Goal: Task Accomplishment & Management: Manage account settings

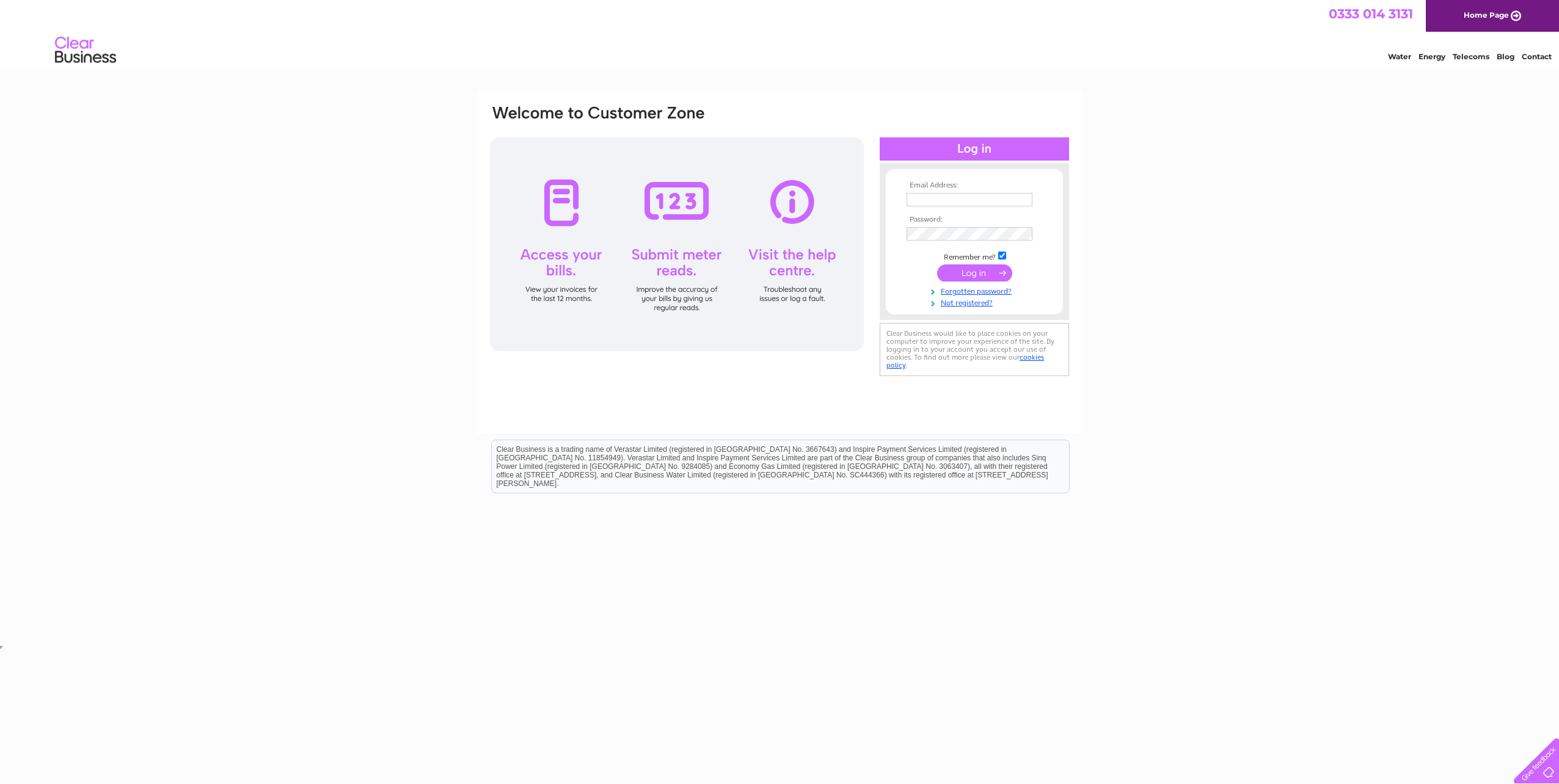
type input "accounts@finnie4x4.com"
click at [961, 278] on input "submit" at bounding box center [974, 273] width 75 height 17
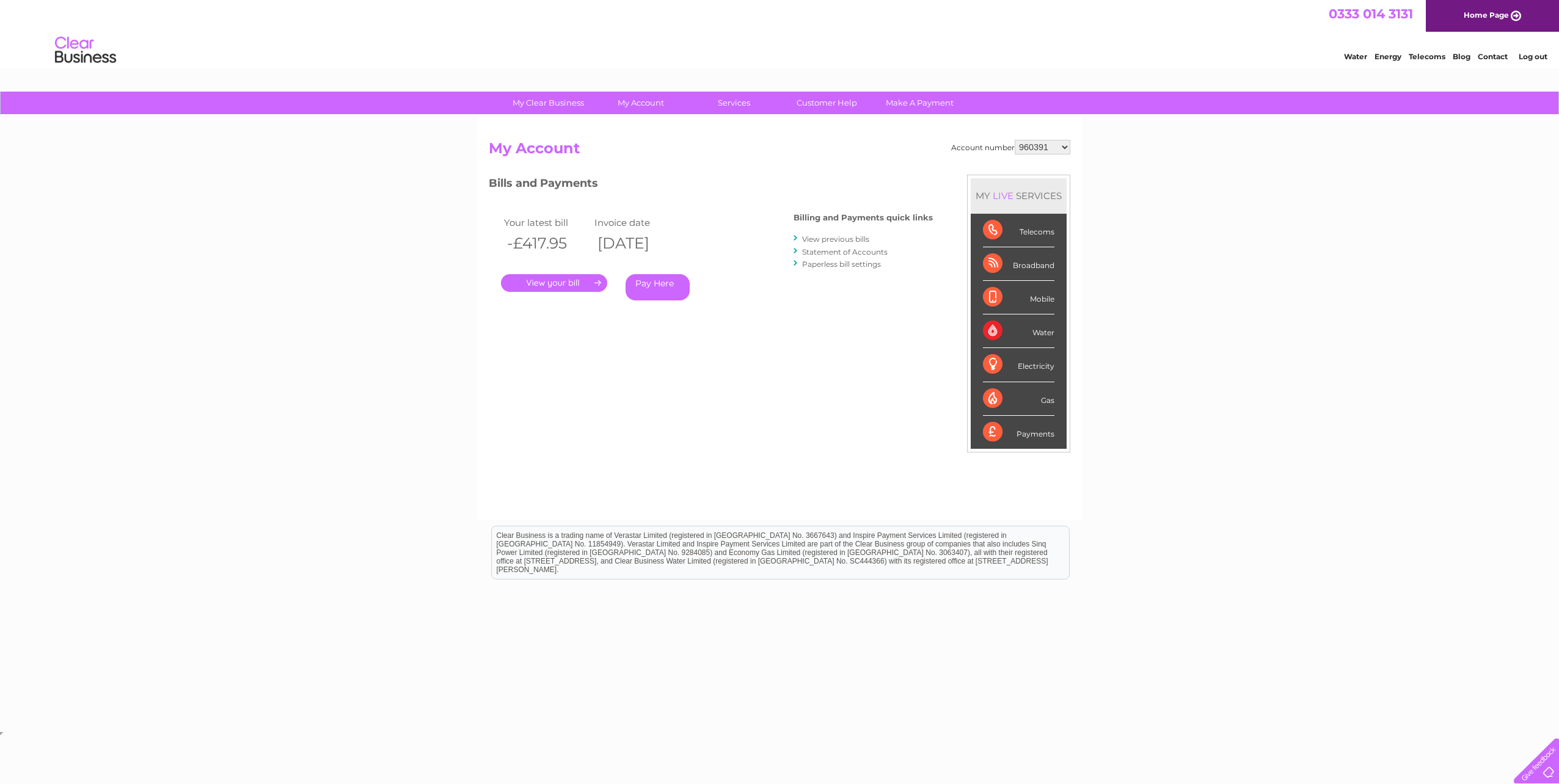
click at [1052, 149] on select "960391 966866 970106 30322560" at bounding box center [1042, 147] width 55 height 15
select select "30322560"
click at [1015, 140] on select "960391 966866 970106 30322560" at bounding box center [1042, 147] width 55 height 15
click at [595, 287] on link "." at bounding box center [554, 283] width 106 height 17
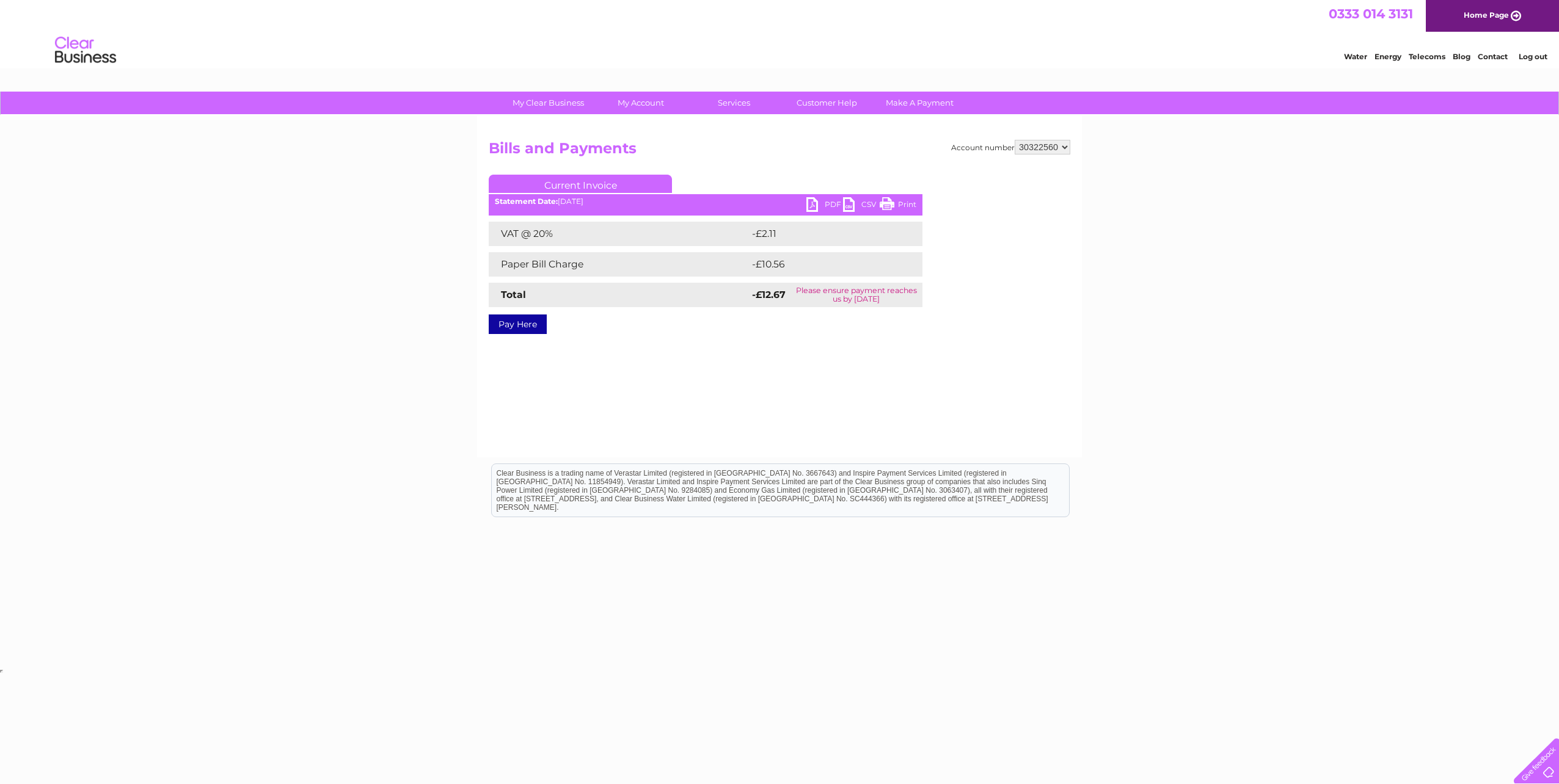
click at [830, 201] on link "PDF" at bounding box center [825, 206] width 36 height 17
click at [1012, 404] on div "Account number 960391 966866 970106 30322560 Bills and Payments Current Invoice…" at bounding box center [779, 286] width 605 height 342
click at [645, 106] on link "My Account" at bounding box center [641, 102] width 101 height 23
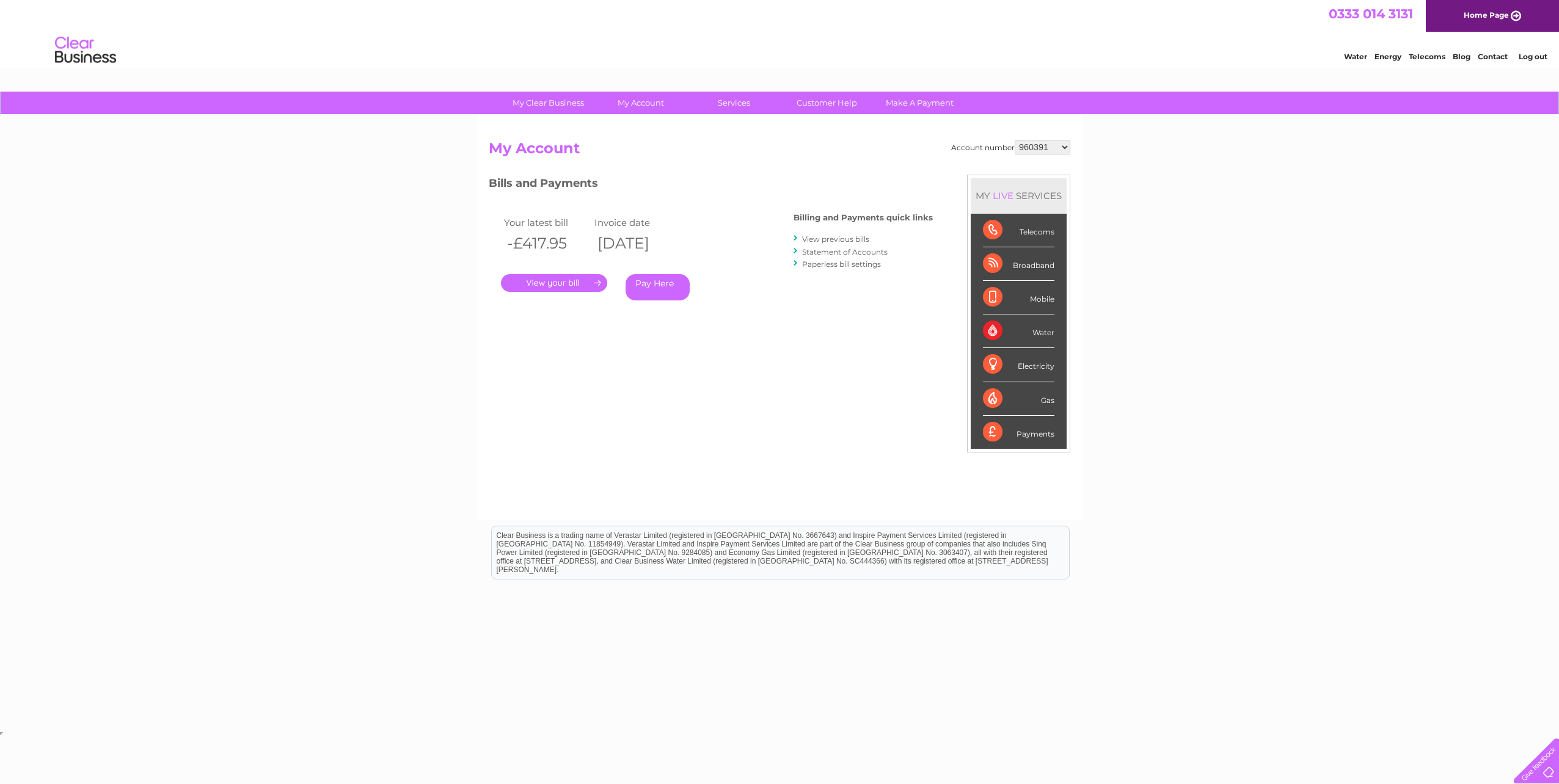
click at [1050, 145] on select "960391 966866 970106 30322560" at bounding box center [1042, 147] width 55 height 15
select select "30322560"
click at [1015, 140] on select "960391 966866 970106 30322560" at bounding box center [1042, 147] width 55 height 15
click at [539, 153] on link "My Details" at bounding box center [553, 153] width 101 height 25
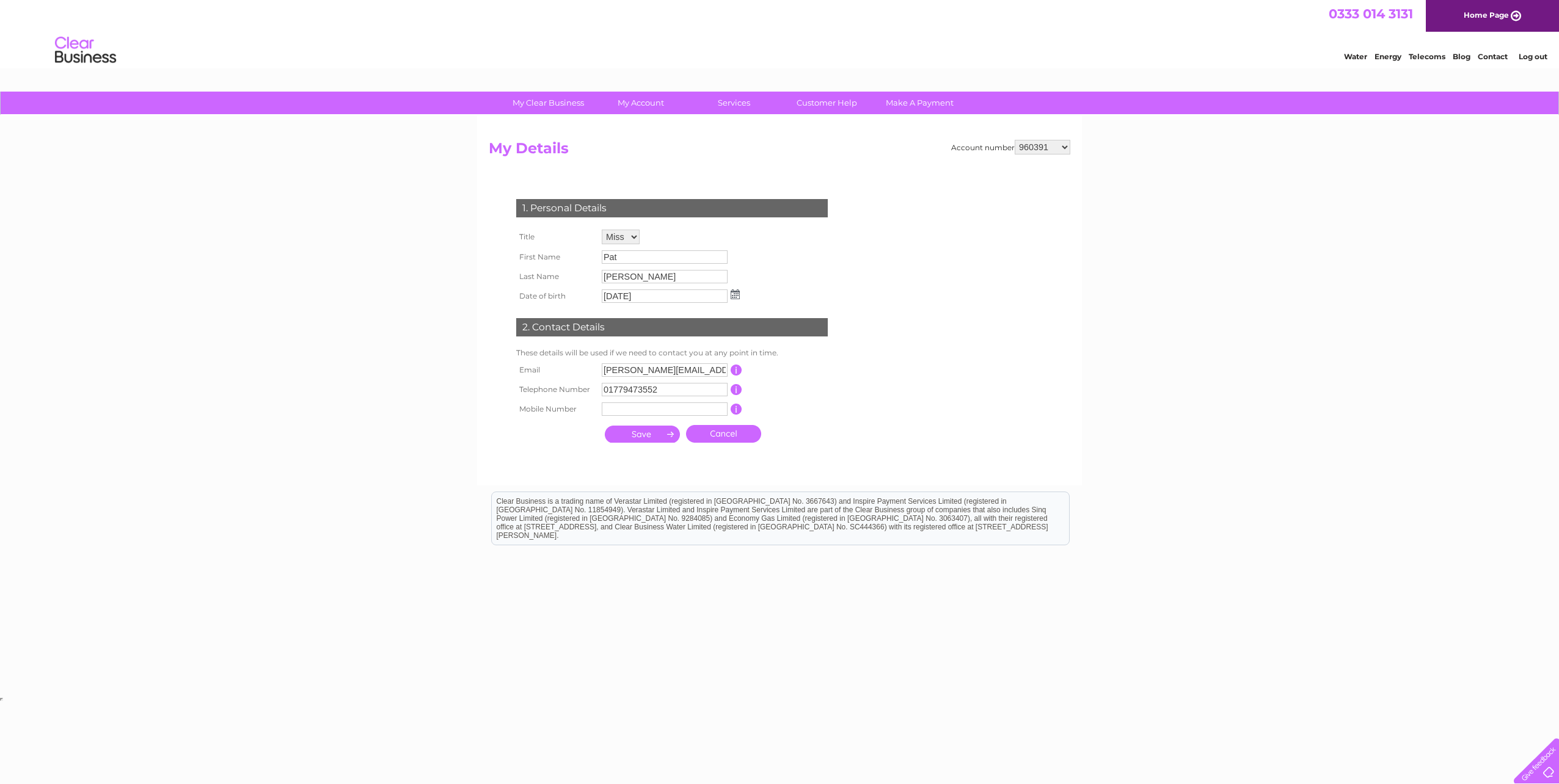
click at [758, 438] on link "Cancel" at bounding box center [723, 434] width 75 height 17
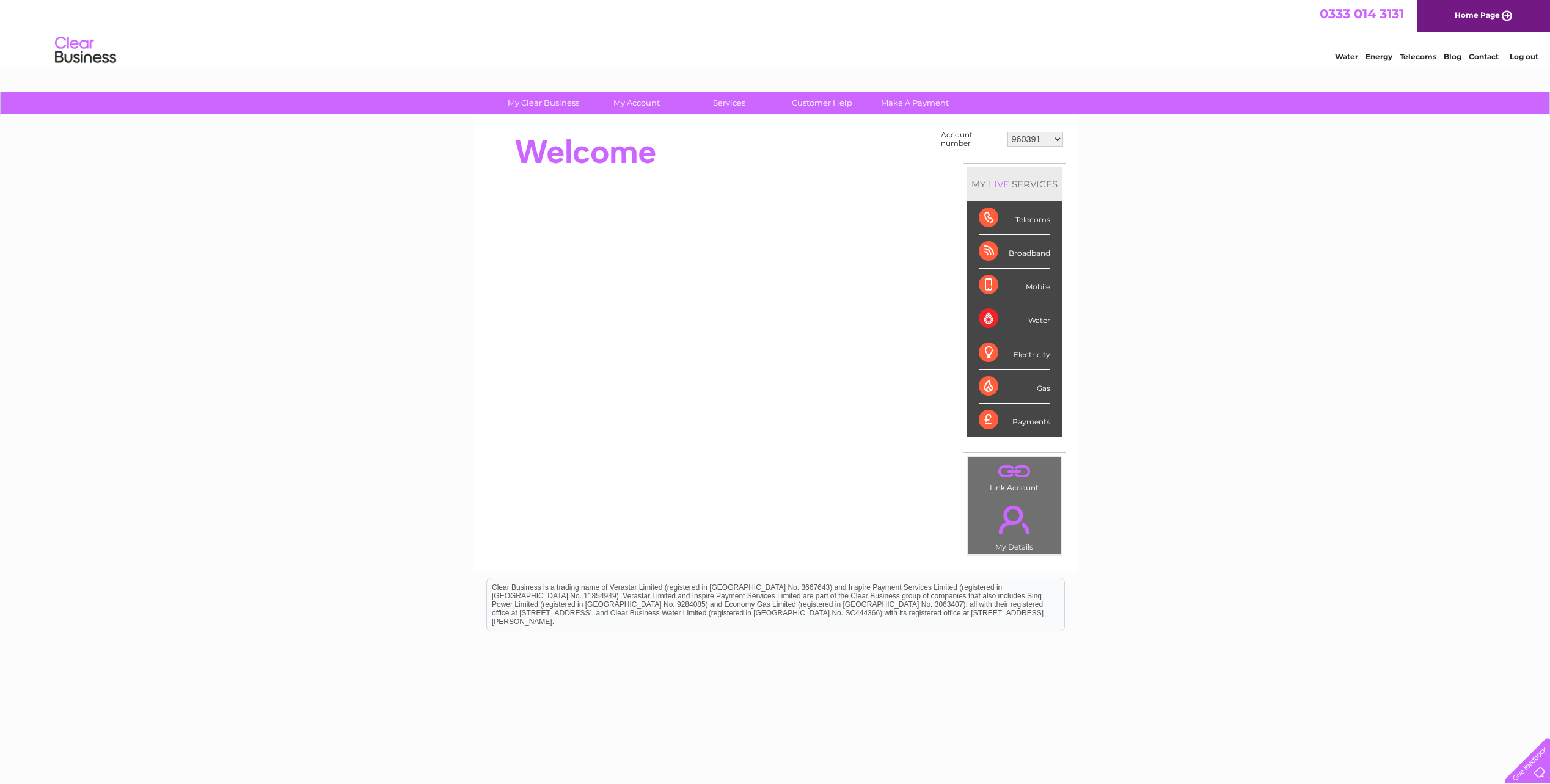
click at [1053, 136] on select "960391 966866 970106 30322560" at bounding box center [1035, 140] width 55 height 15
select select "30322560"
click at [1008, 132] on select "960391 966866 970106 30322560" at bounding box center [1035, 140] width 55 height 15
click at [990, 503] on link "." at bounding box center [1015, 520] width 87 height 43
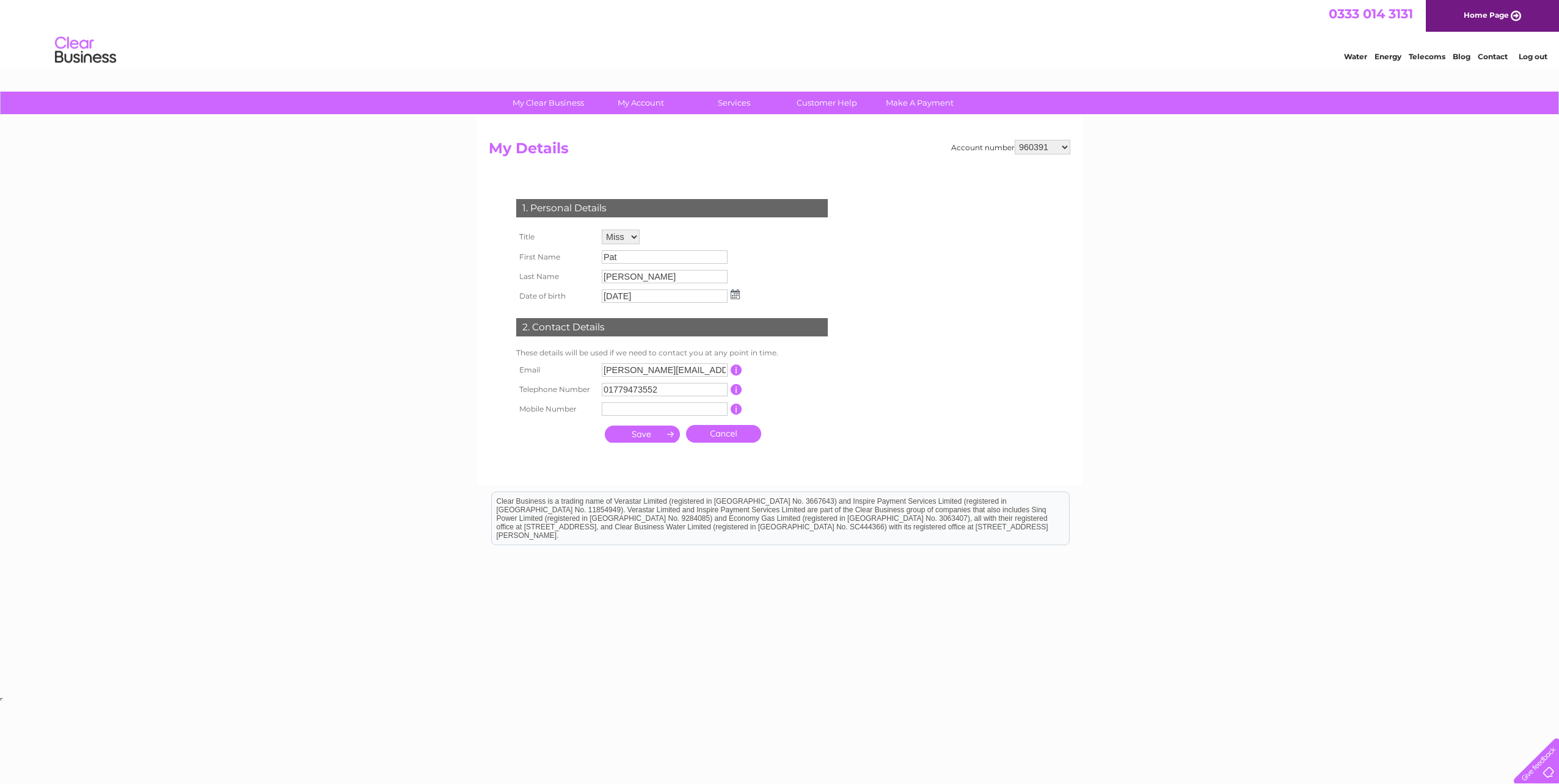
click at [1051, 141] on select "960391 966866 970106 30322560" at bounding box center [1042, 147] width 55 height 15
select select "30322560"
click at [1015, 140] on select "960391 966866 970106 30322560" at bounding box center [1042, 147] width 55 height 15
click at [625, 235] on select "Mr Mrs Ms Miss Dr Rev Prof Other Mr." at bounding box center [621, 238] width 39 height 16
click at [602, 230] on select "Mr Mrs Ms Miss Dr Rev Prof Other Mr." at bounding box center [621, 238] width 39 height 16
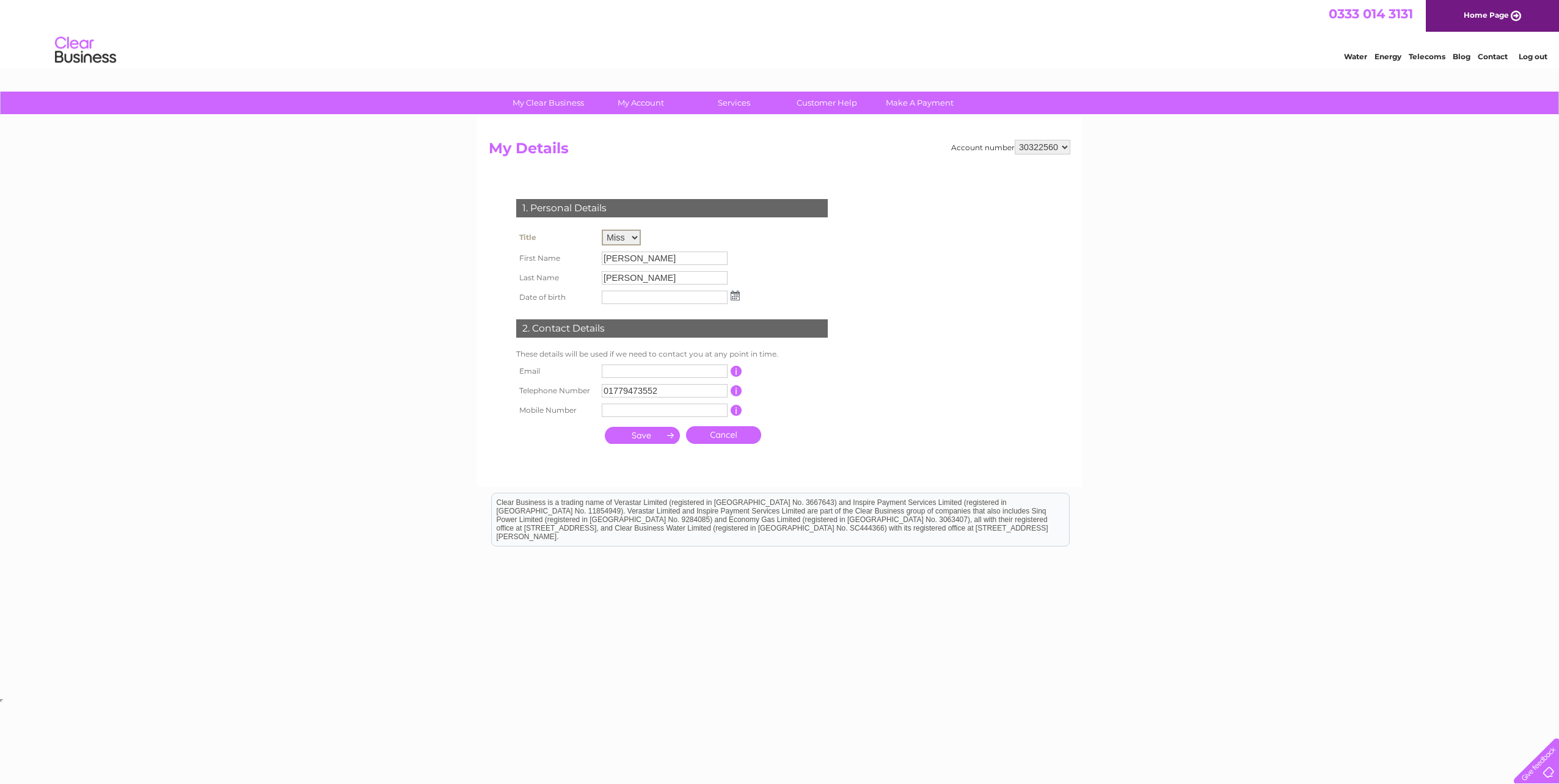
click at [664, 259] on input "James" at bounding box center [664, 258] width 126 height 13
click at [664, 259] on input "James" at bounding box center [665, 258] width 127 height 15
drag, startPoint x: 664, startPoint y: 259, endPoint x: 656, endPoint y: 255, distance: 8.9
click at [656, 255] on input "James" at bounding box center [665, 258] width 127 height 15
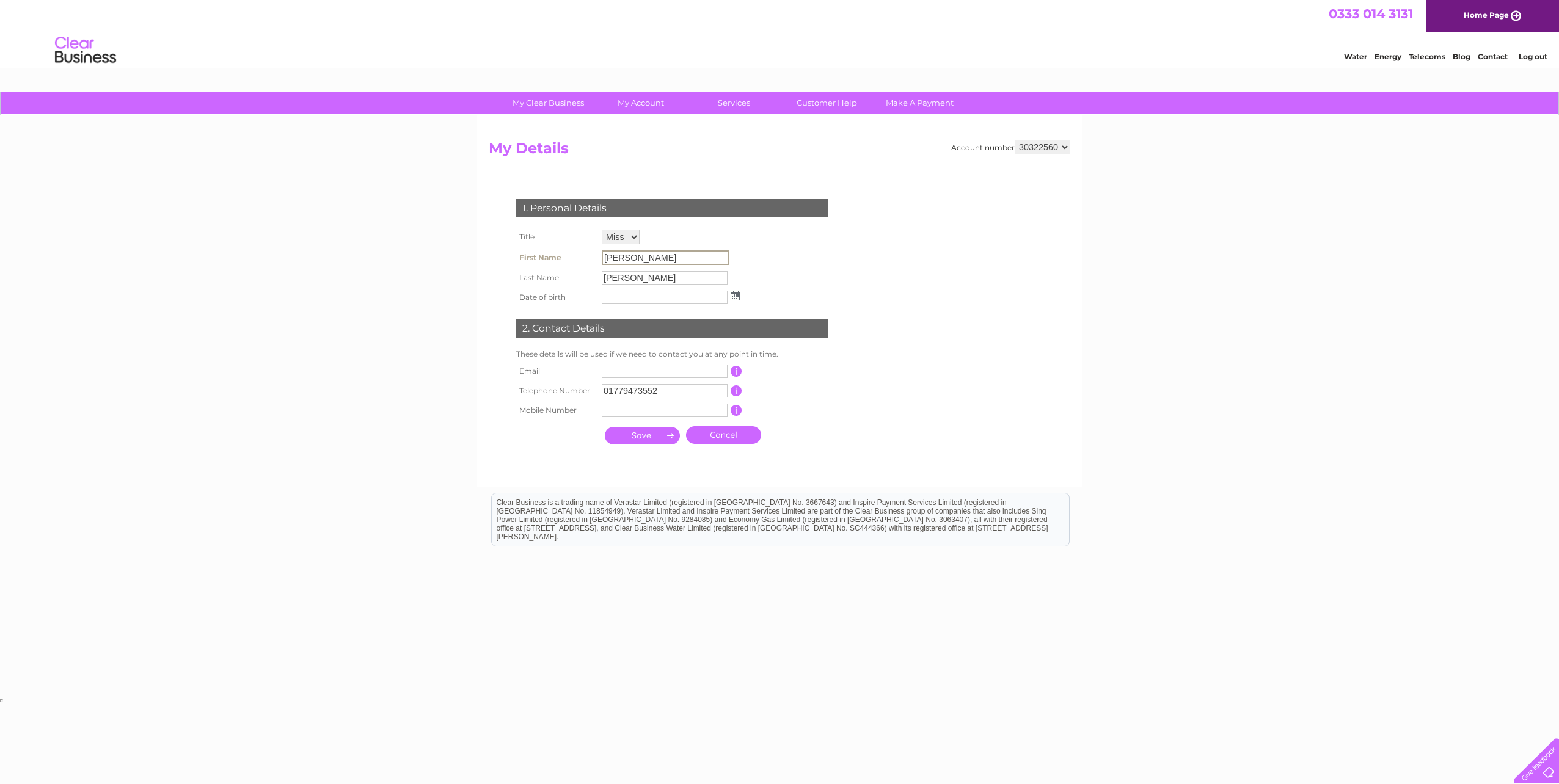
drag, startPoint x: 656, startPoint y: 255, endPoint x: 588, endPoint y: 259, distance: 68.1
click at [588, 259] on tr "First Name James" at bounding box center [628, 257] width 230 height 21
drag, startPoint x: 588, startPoint y: 259, endPoint x: 631, endPoint y: 235, distance: 49.2
click at [631, 235] on select "Mr Mrs Ms Miss Dr Rev Prof Other Mr." at bounding box center [621, 238] width 39 height 16
select select "Mr"
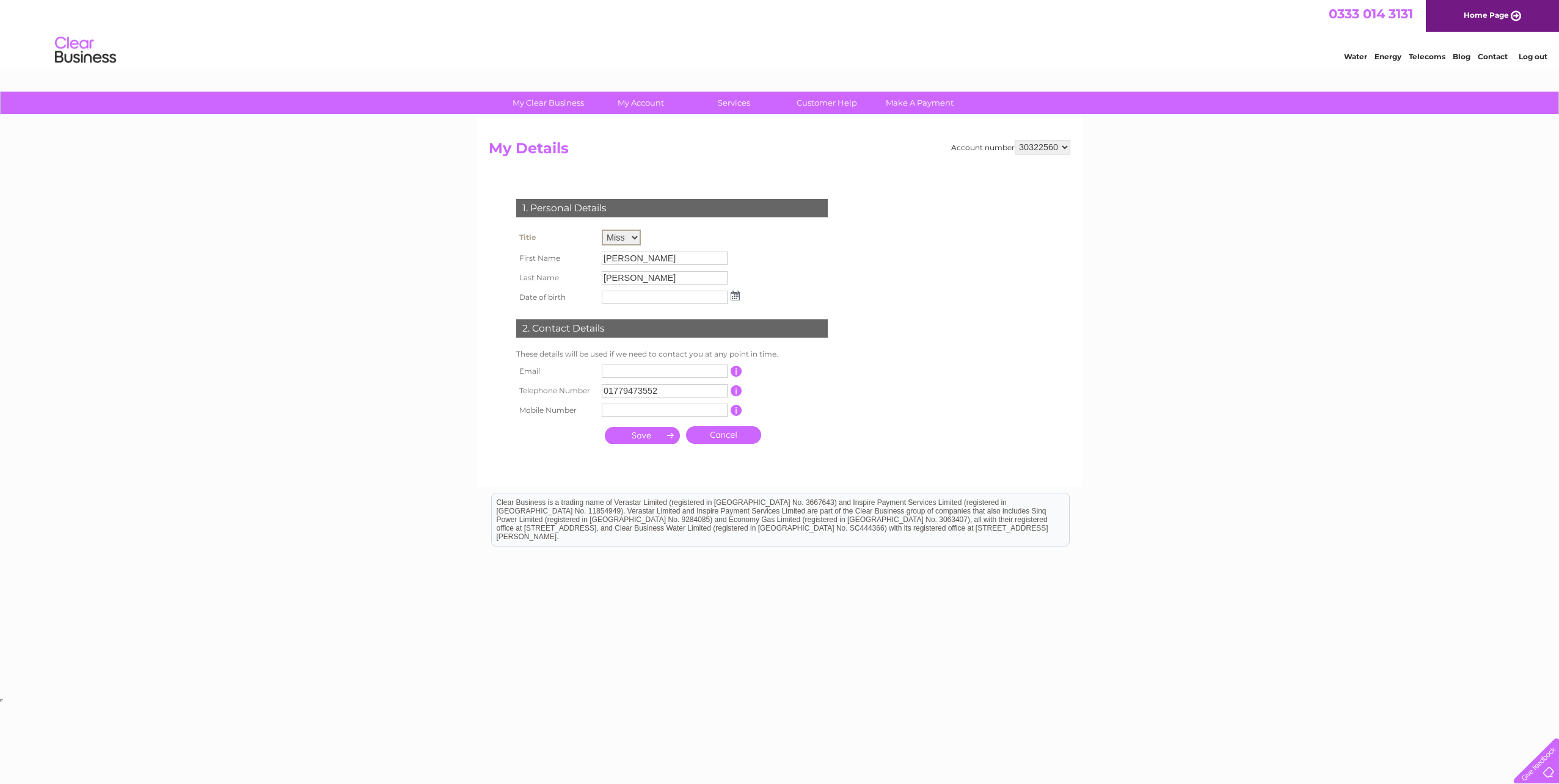
click at [602, 230] on select "Mr Mrs Ms Miss Dr Rev Prof Other Mr." at bounding box center [621, 238] width 39 height 16
click at [785, 399] on td "This should be a valid landline telephone number starting with either 01, 02, 0…" at bounding box center [791, 389] width 97 height 20
click at [710, 436] on link "Cancel" at bounding box center [723, 434] width 75 height 17
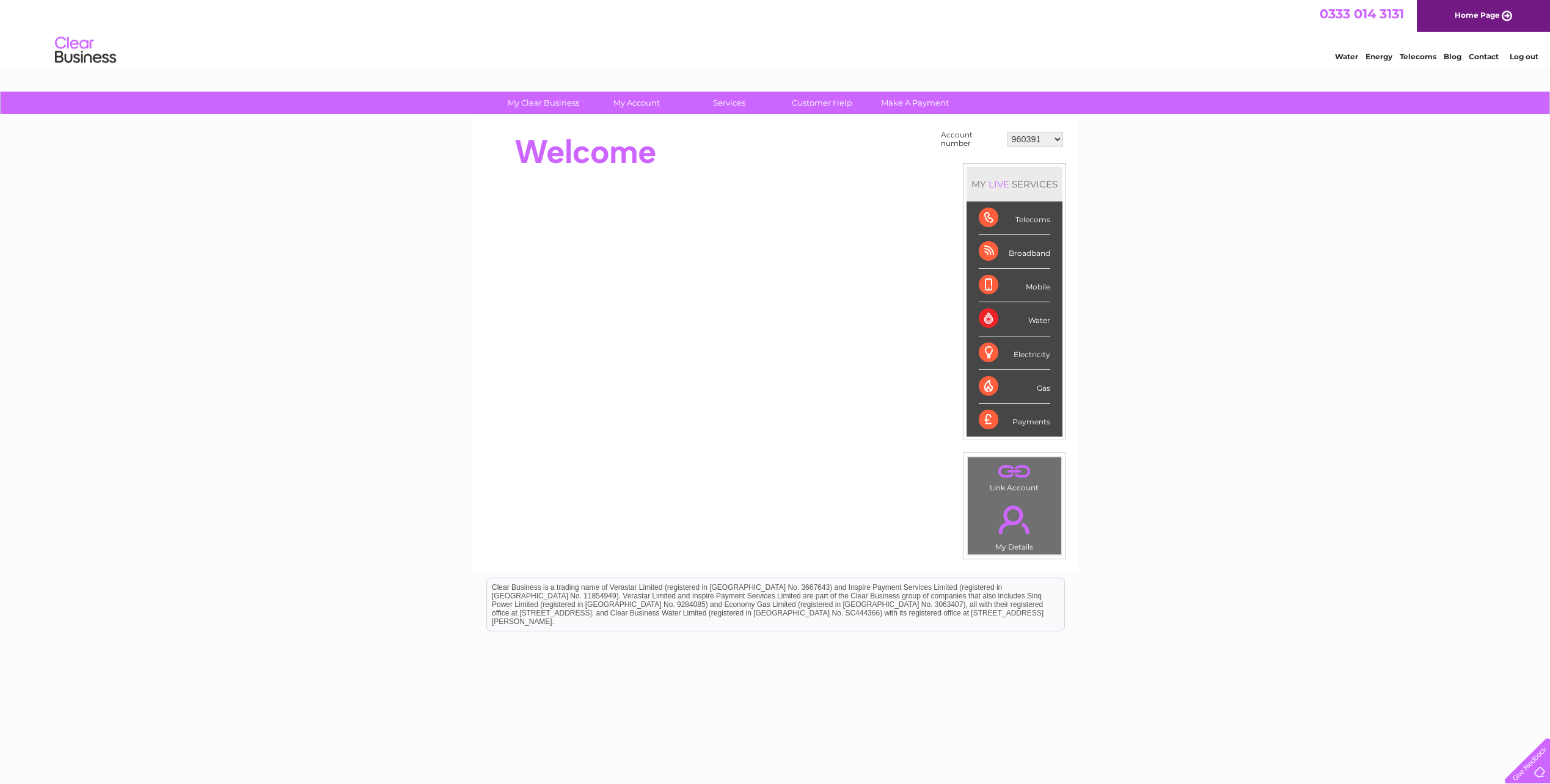
click at [1054, 137] on select "960391 966866 970106 30322560" at bounding box center [1035, 140] width 55 height 15
select select "30322560"
click at [1008, 132] on select "960391 966866 970106 30322560" at bounding box center [1035, 140] width 55 height 15
click at [573, 145] on link "My Details" at bounding box center [548, 153] width 101 height 25
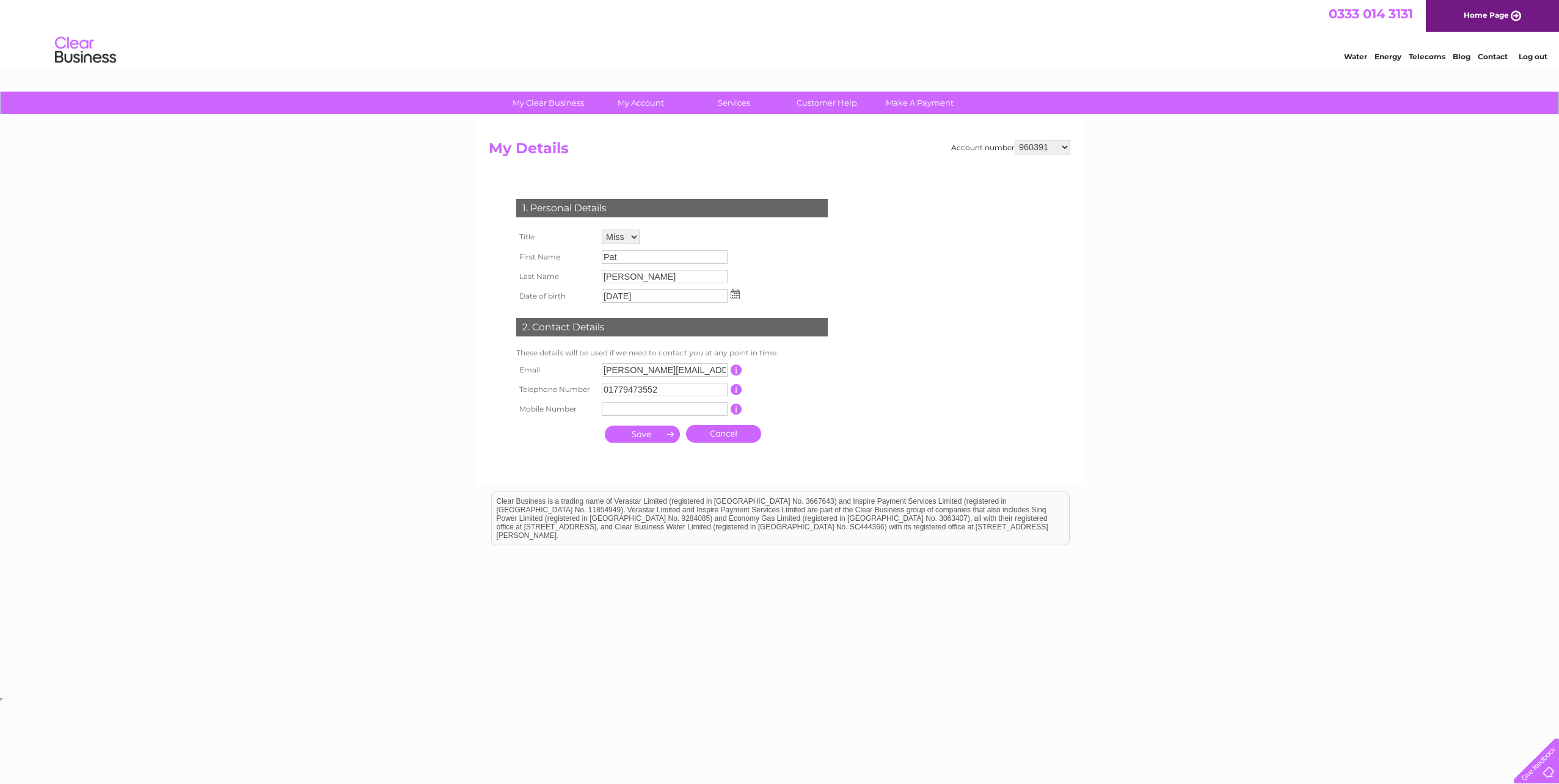
click at [1060, 147] on select "960391 966866 970106 30322560" at bounding box center [1042, 147] width 55 height 15
select select "30322560"
click at [1015, 140] on select "960391 966866 970106 30322560" at bounding box center [1042, 147] width 55 height 15
click at [948, 110] on link "Make A Payment" at bounding box center [919, 102] width 101 height 23
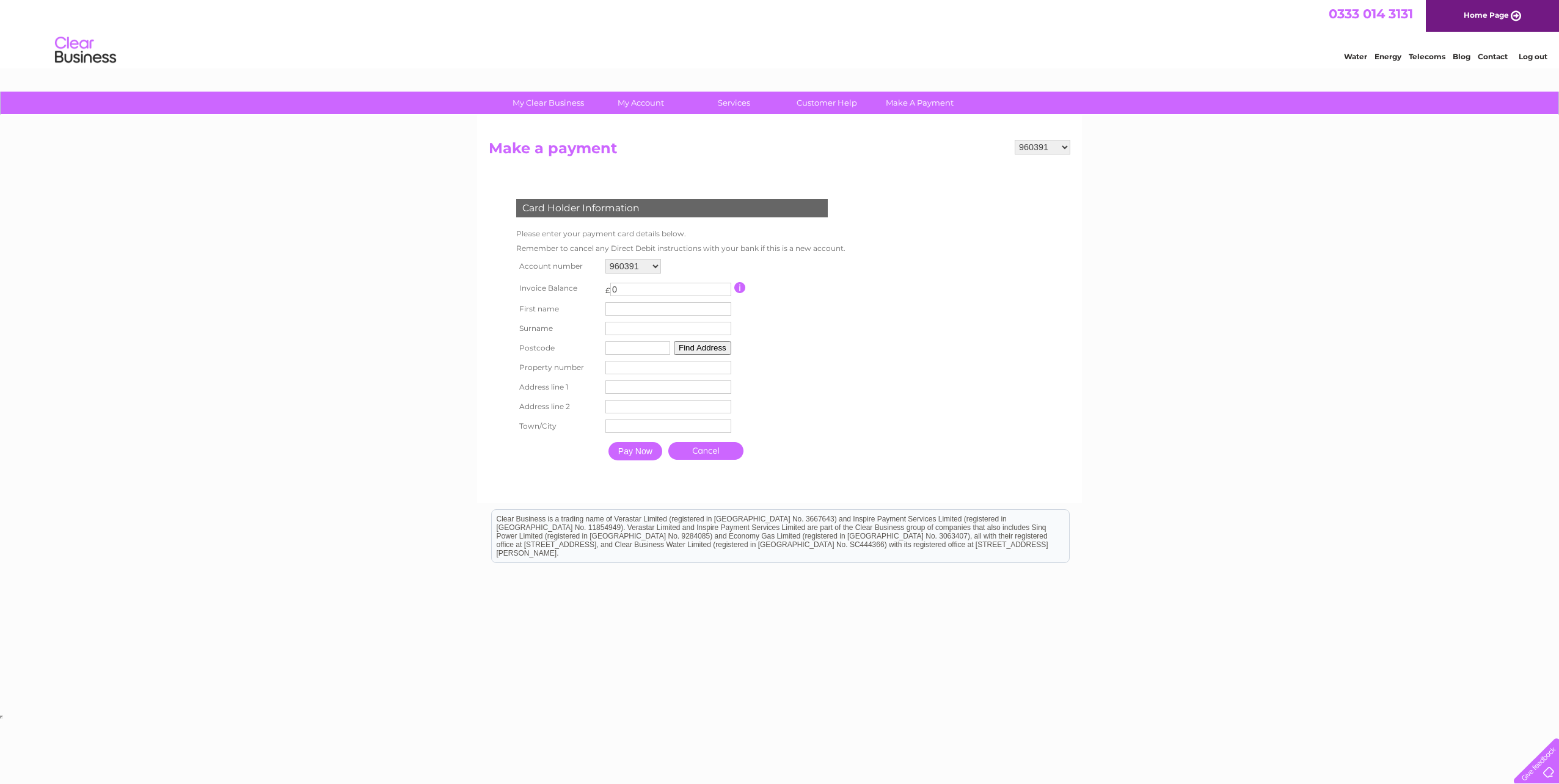
click at [807, 102] on link "Customer Help" at bounding box center [826, 102] width 101 height 23
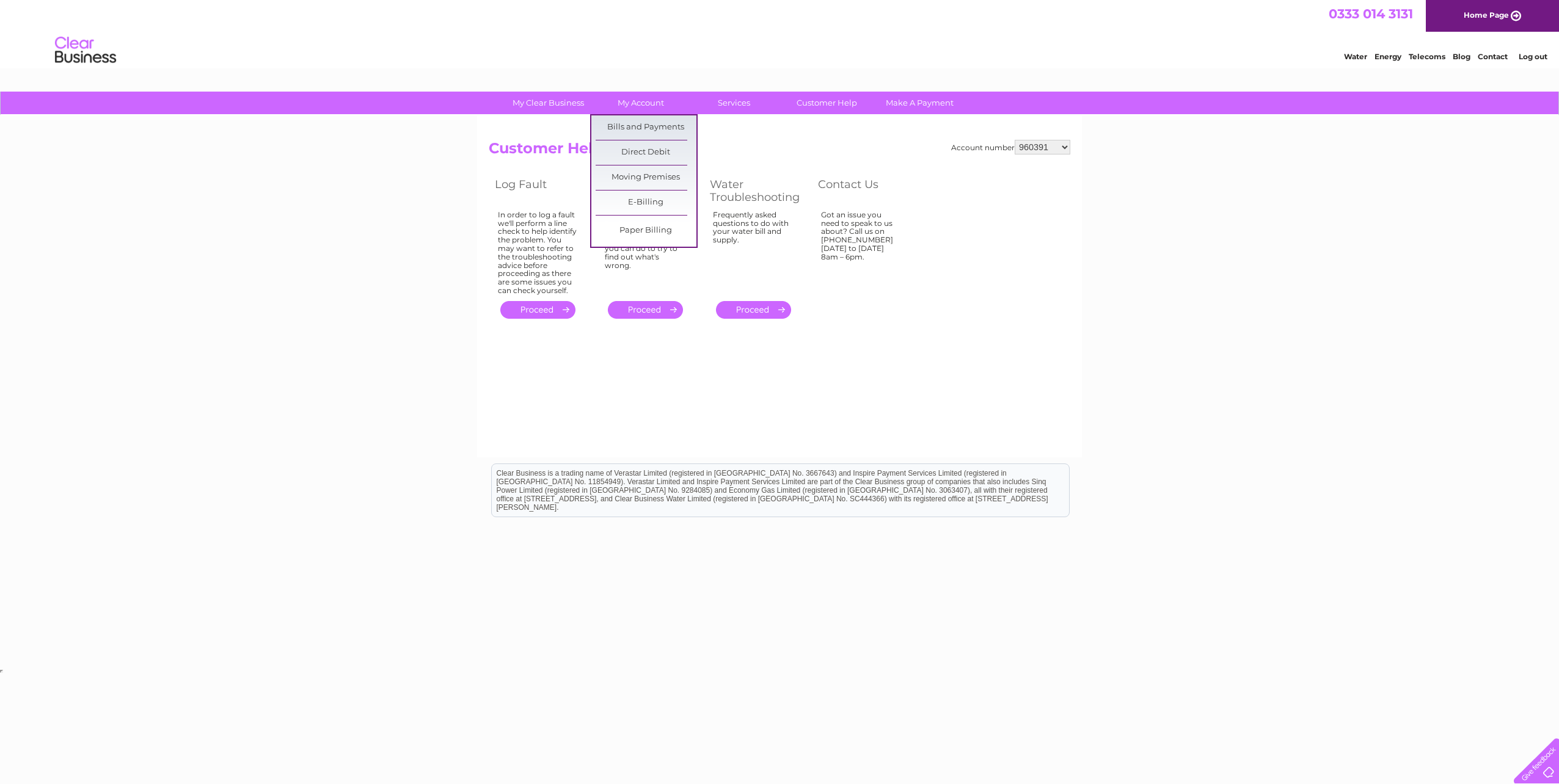
click at [636, 101] on link "My Account" at bounding box center [641, 102] width 101 height 23
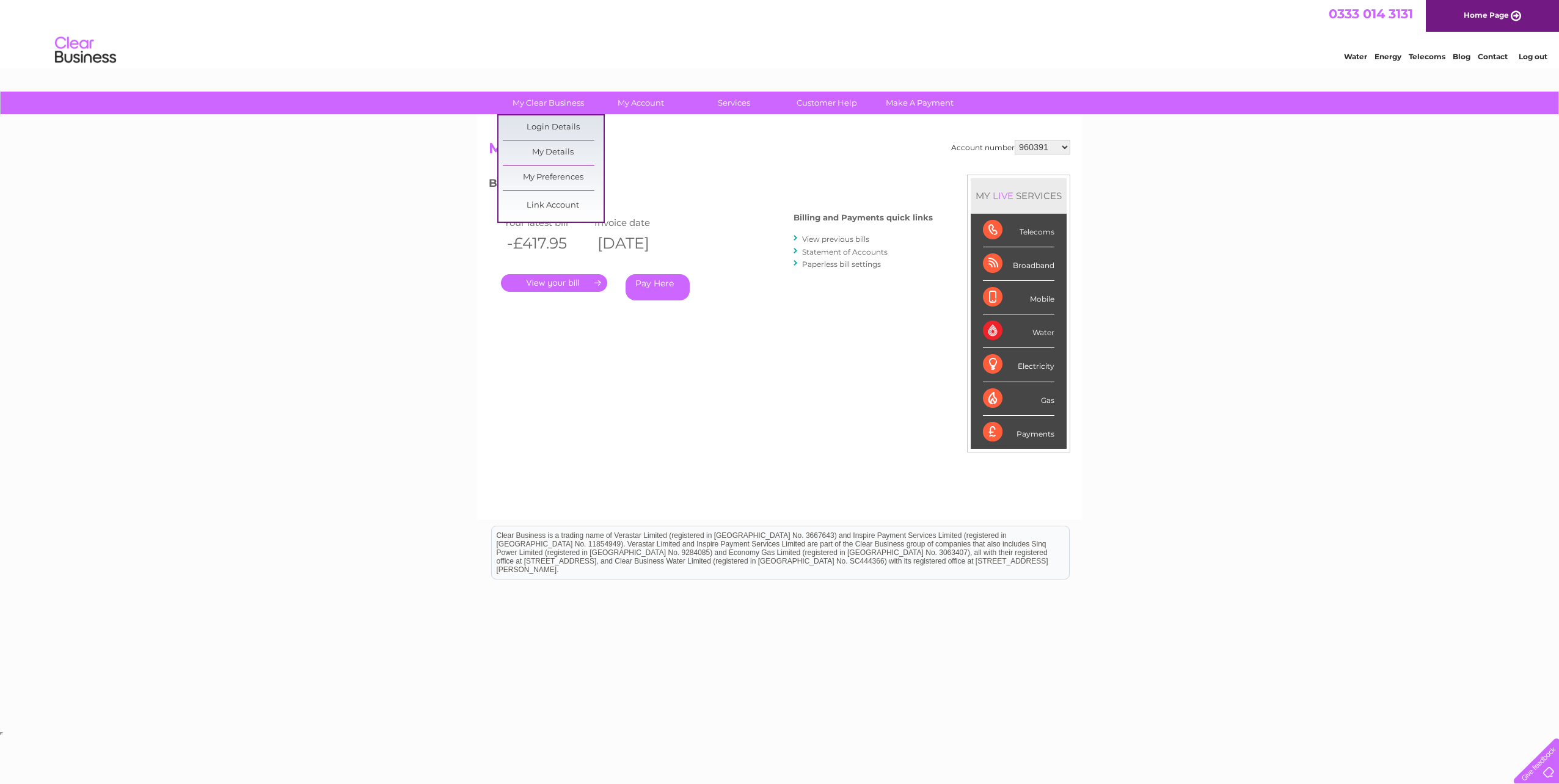
click at [555, 179] on link "My Preferences" at bounding box center [553, 178] width 101 height 25
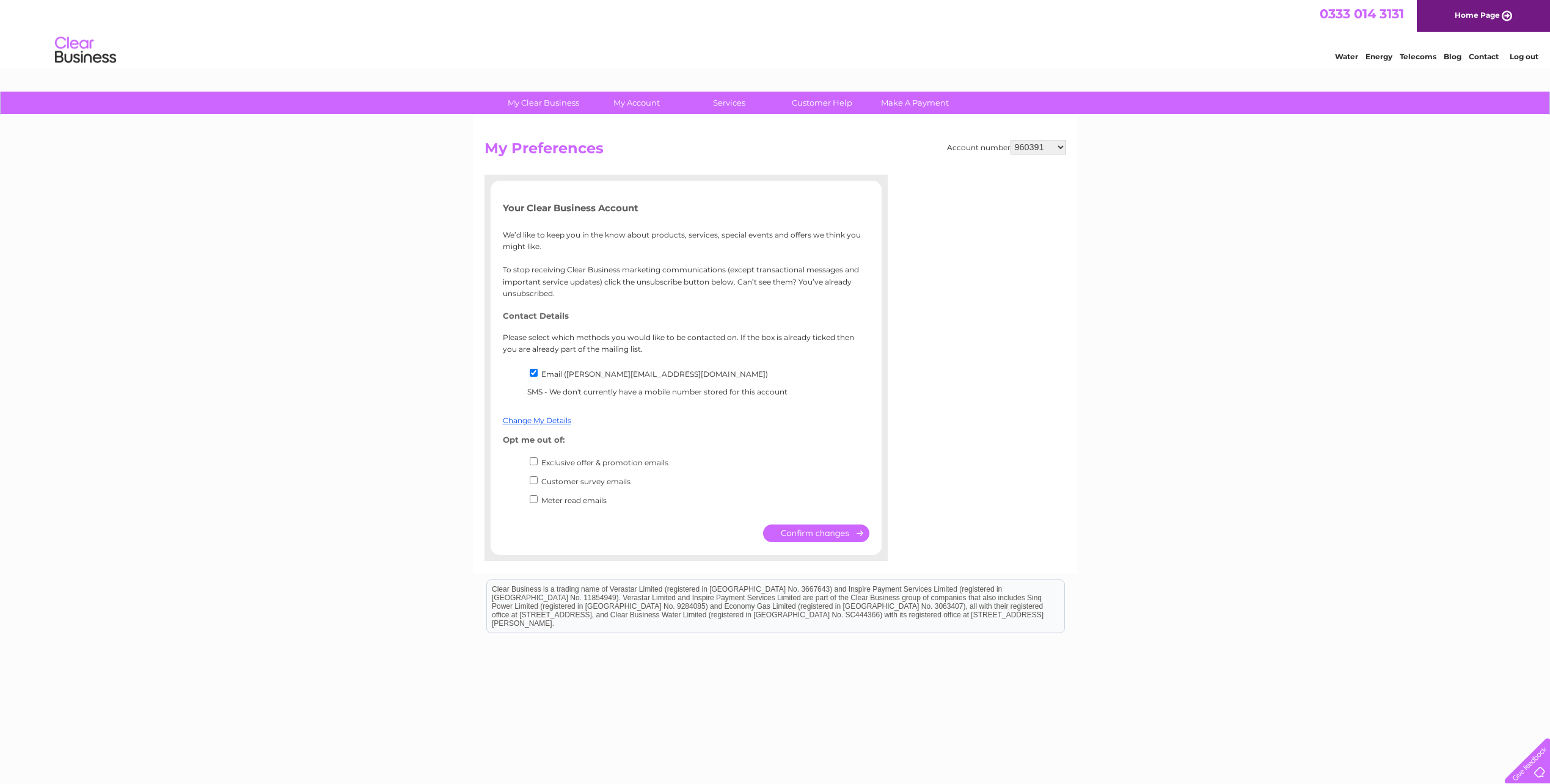
click at [1033, 149] on select "960391 966866 970106 30322560" at bounding box center [1038, 147] width 55 height 15
select select "30322560"
click at [1011, 140] on select "960391 966866 970106 30322560" at bounding box center [1038, 147] width 55 height 15
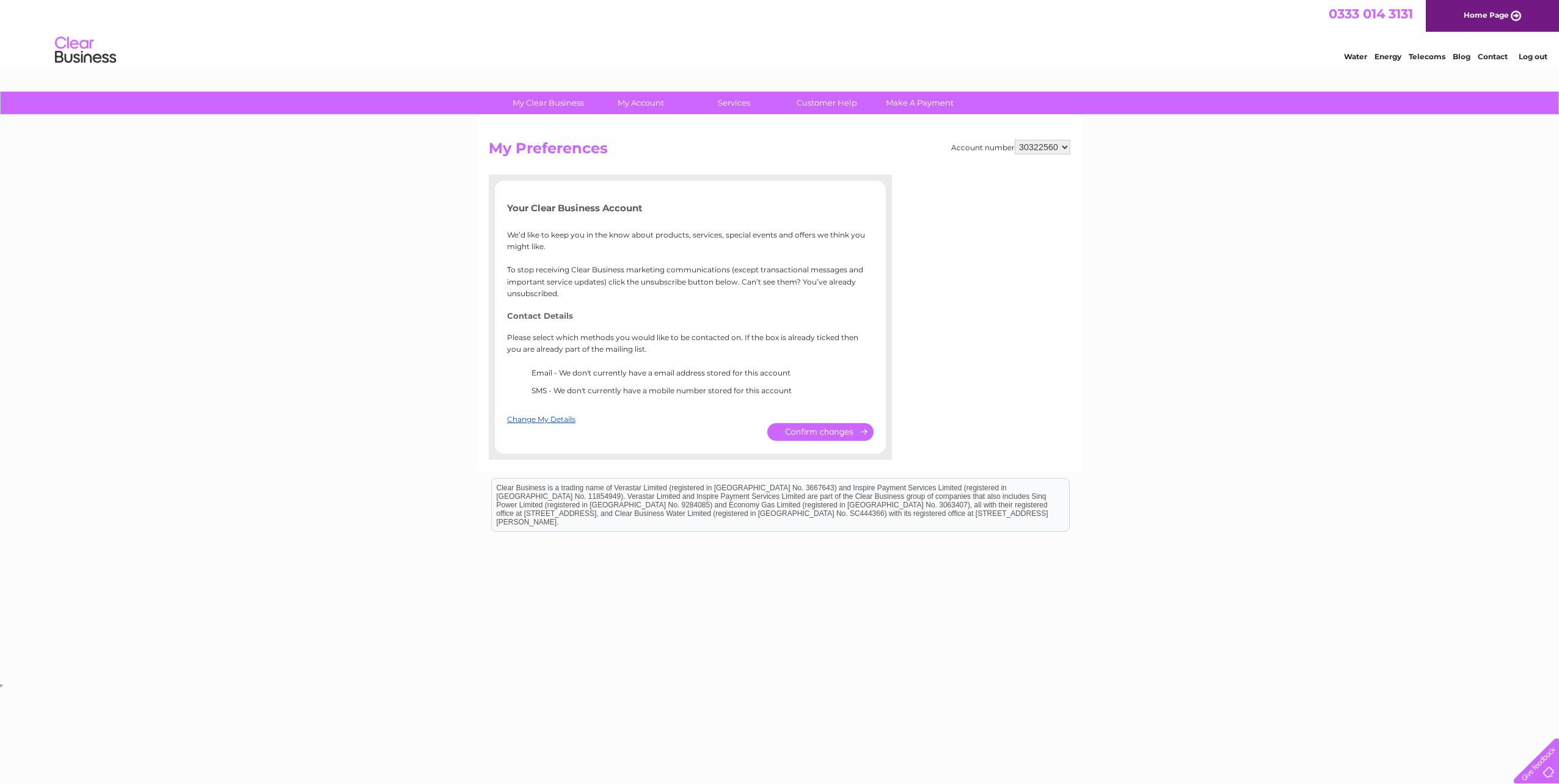
click at [1049, 141] on select "960391 966866 970106 30322560" at bounding box center [1042, 147] width 55 height 15
click at [549, 110] on link "My Clear Business" at bounding box center [548, 102] width 101 height 23
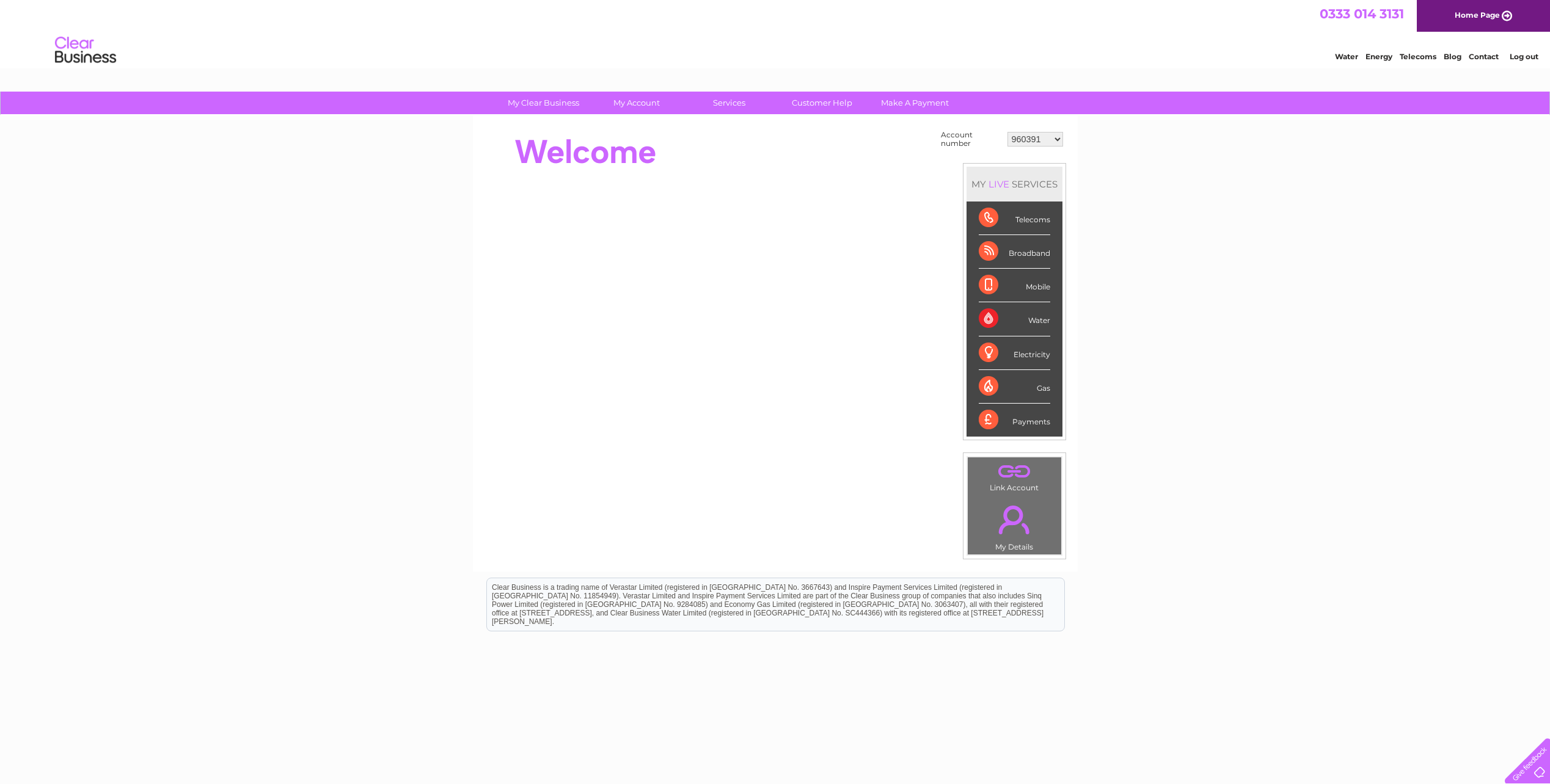
click at [1042, 137] on select "960391 966866 970106 30322560" at bounding box center [1035, 140] width 55 height 15
select select "966866"
click at [1008, 132] on select "960391 966866 970106 30322560" at bounding box center [1035, 140] width 55 height 15
click at [1028, 531] on link "." at bounding box center [1015, 520] width 87 height 43
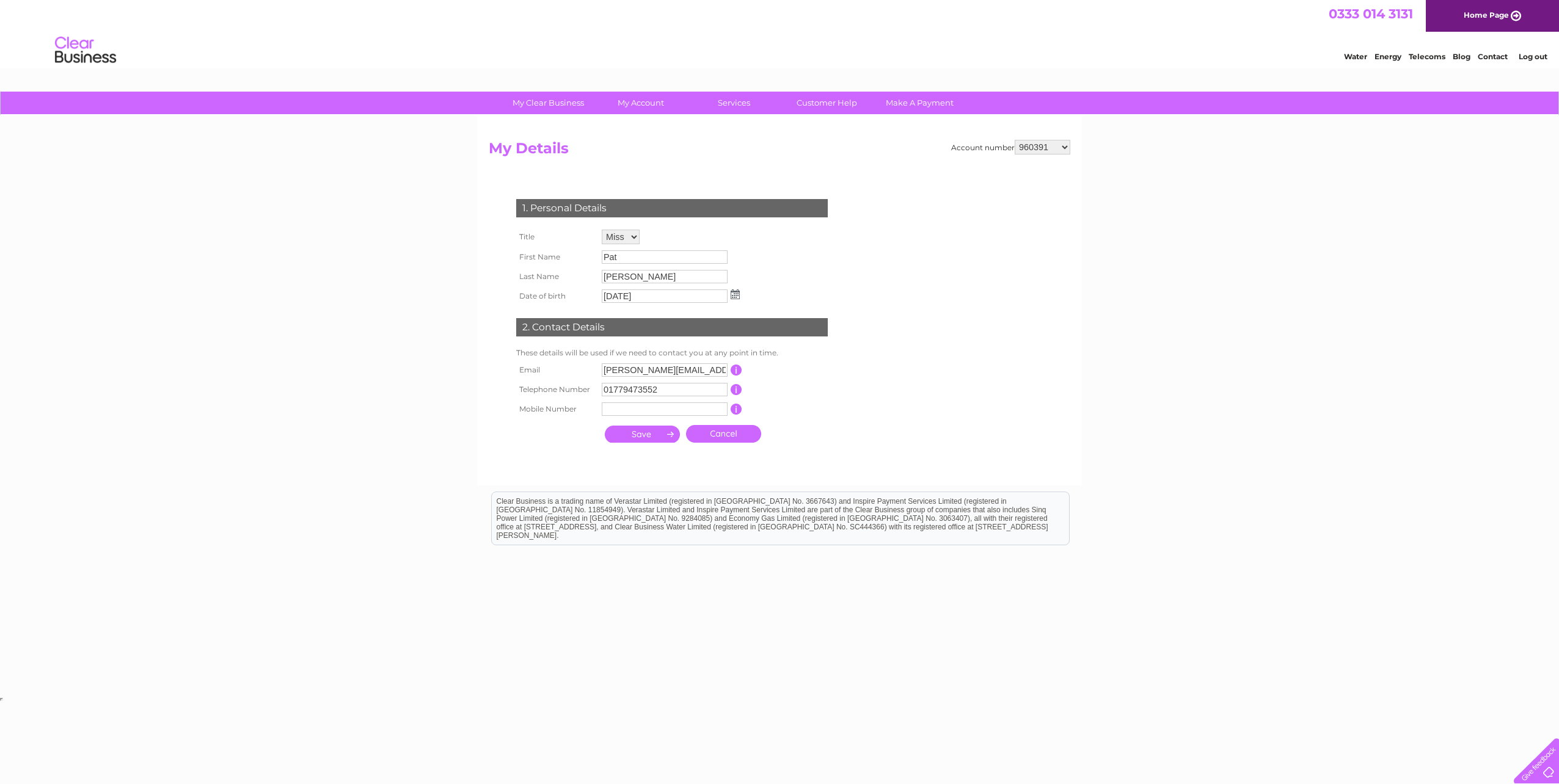
click at [1042, 147] on select "960391 966866 970106 30322560" at bounding box center [1042, 147] width 55 height 15
select select "30322560"
click at [1015, 140] on select "960391 966866 970106 30322560" at bounding box center [1042, 147] width 55 height 15
click at [712, 371] on input "text" at bounding box center [665, 371] width 127 height 15
type input "karen@finnie4x4.com"
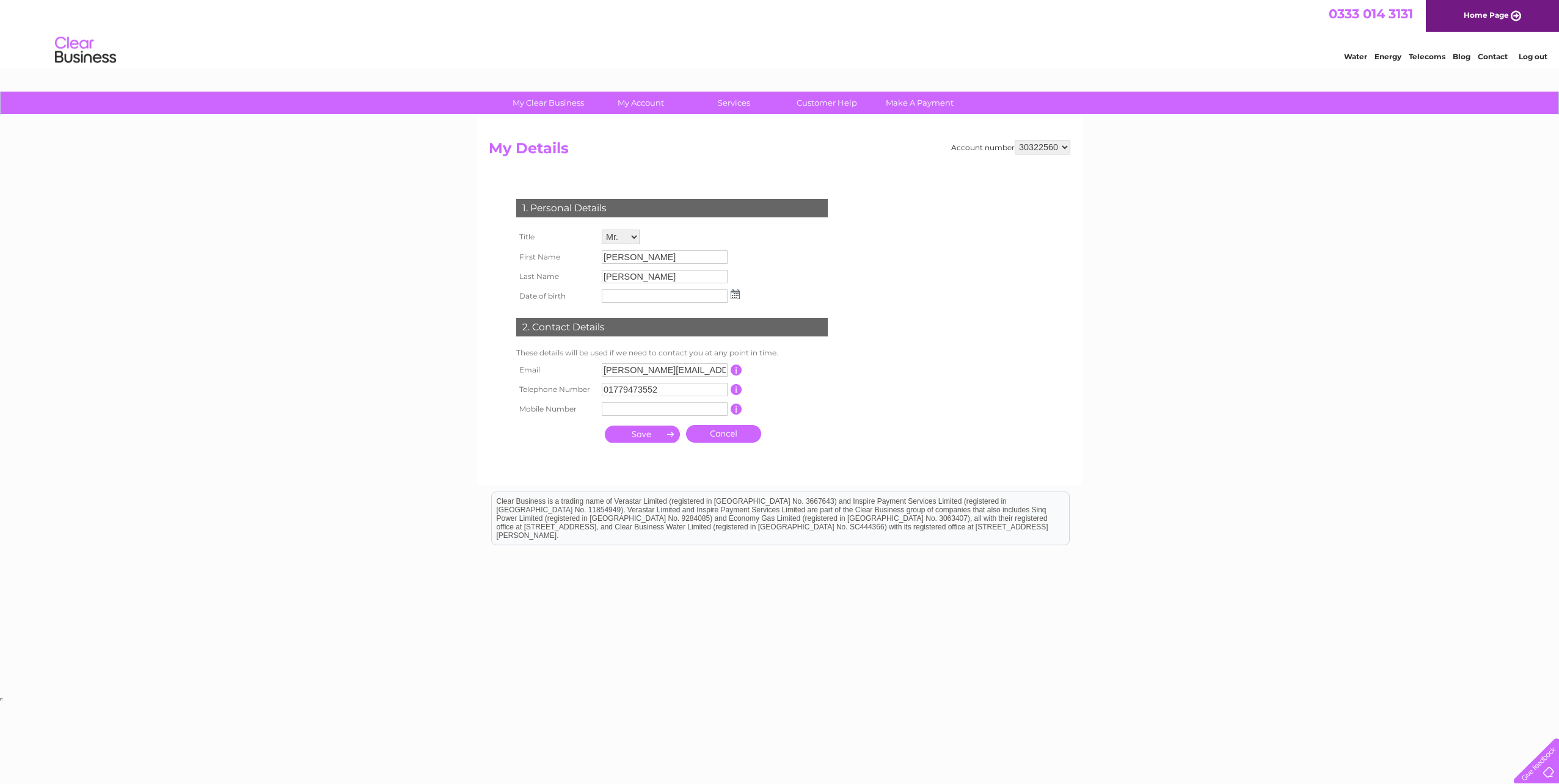
click at [654, 435] on input "submit" at bounding box center [642, 435] width 75 height 17
type input "22/04/1954"
click at [658, 437] on input "submit" at bounding box center [642, 435] width 75 height 17
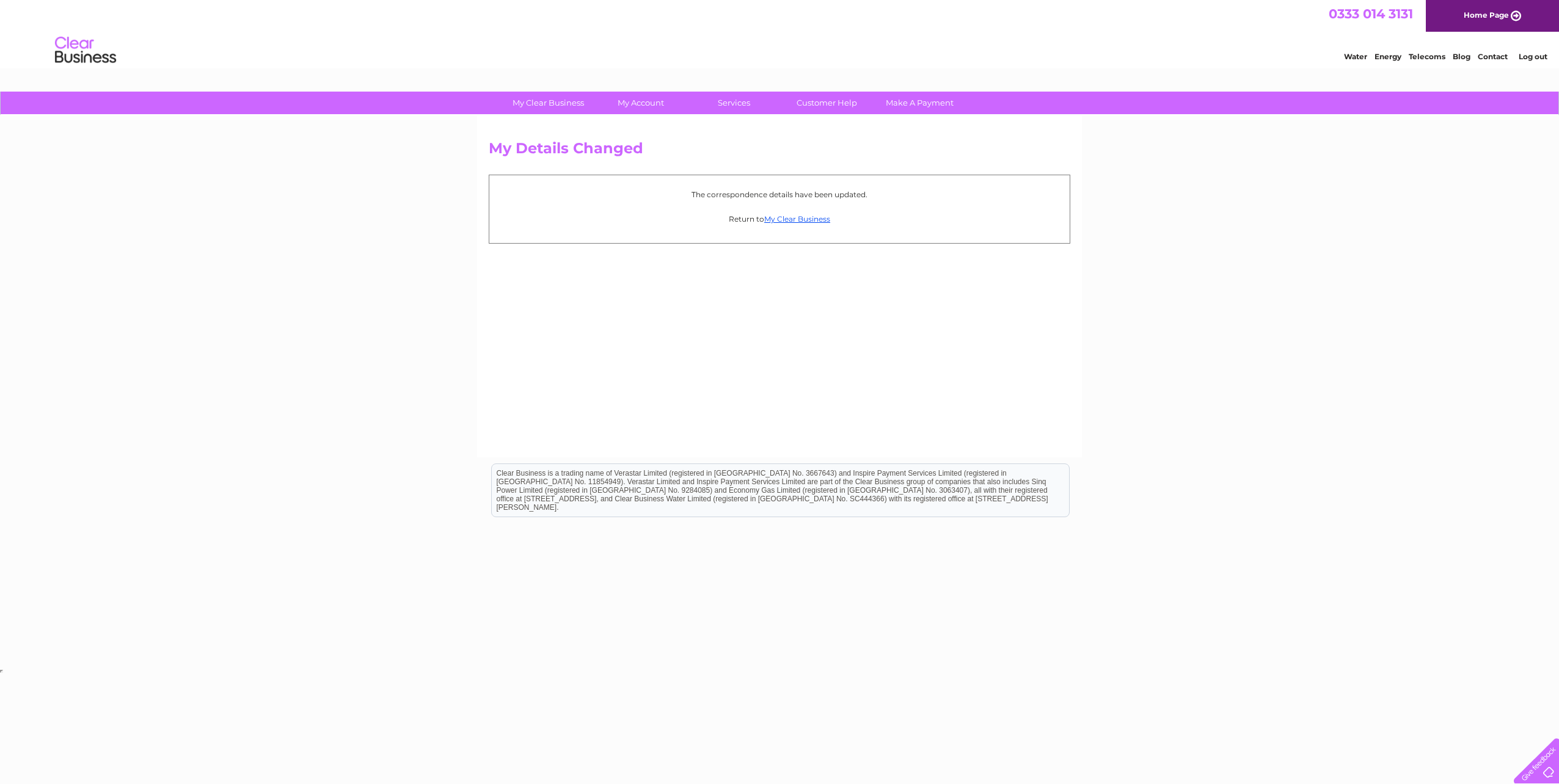
click at [807, 217] on link "My Clear Business" at bounding box center [797, 219] width 66 height 9
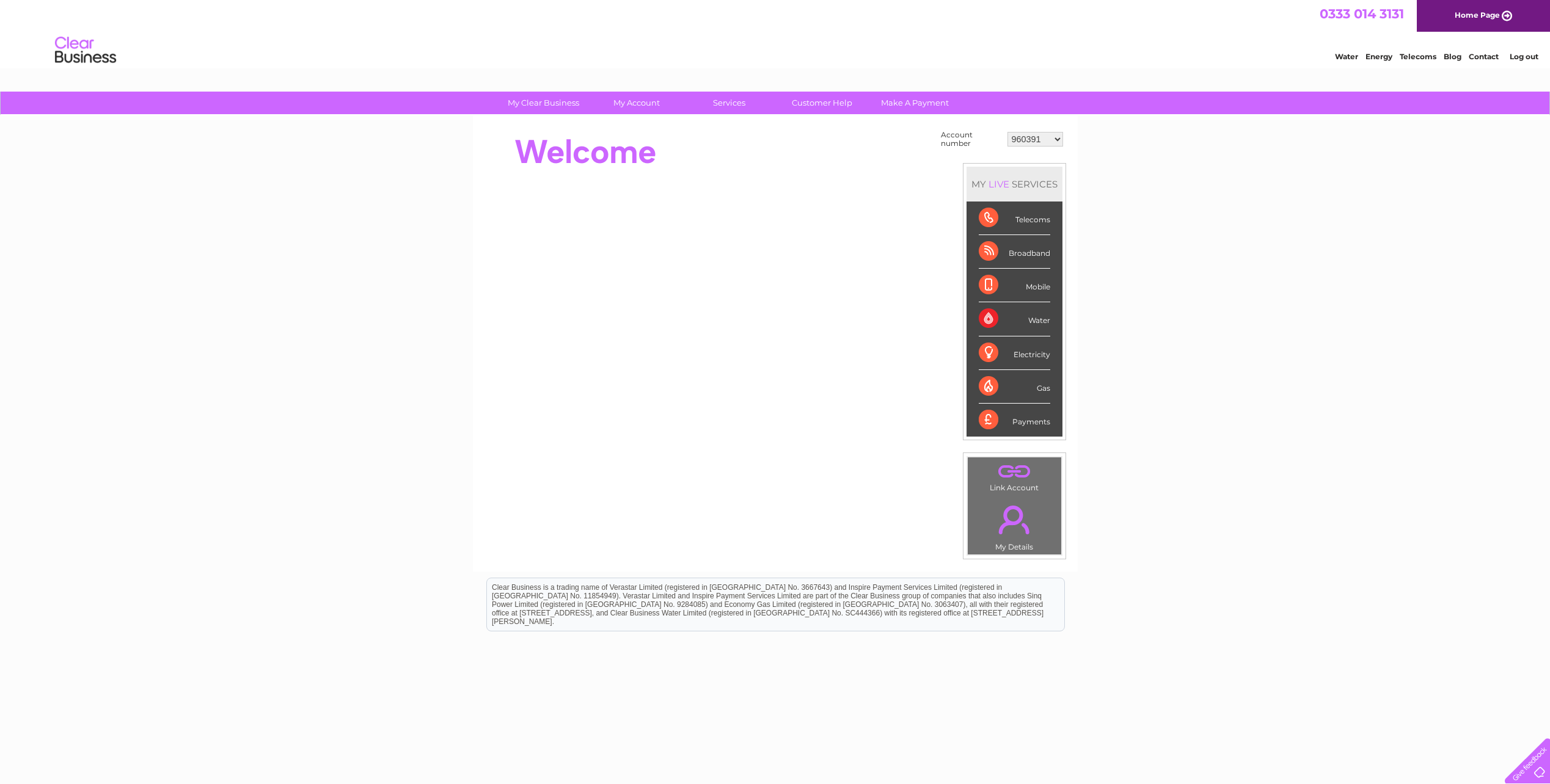
click at [1027, 134] on select "960391 966866 970106 30322560" at bounding box center [1035, 140] width 55 height 15
select select "30322560"
click at [1008, 132] on select "960391 966866 970106 30322560" at bounding box center [1035, 140] width 55 height 15
click at [544, 127] on div "Account number 960391 966866 970106 30322560 MY LIVE SERVICES Telecoms Broadban…" at bounding box center [776, 344] width 605 height 456
click at [550, 163] on link "My Details" at bounding box center [548, 153] width 101 height 25
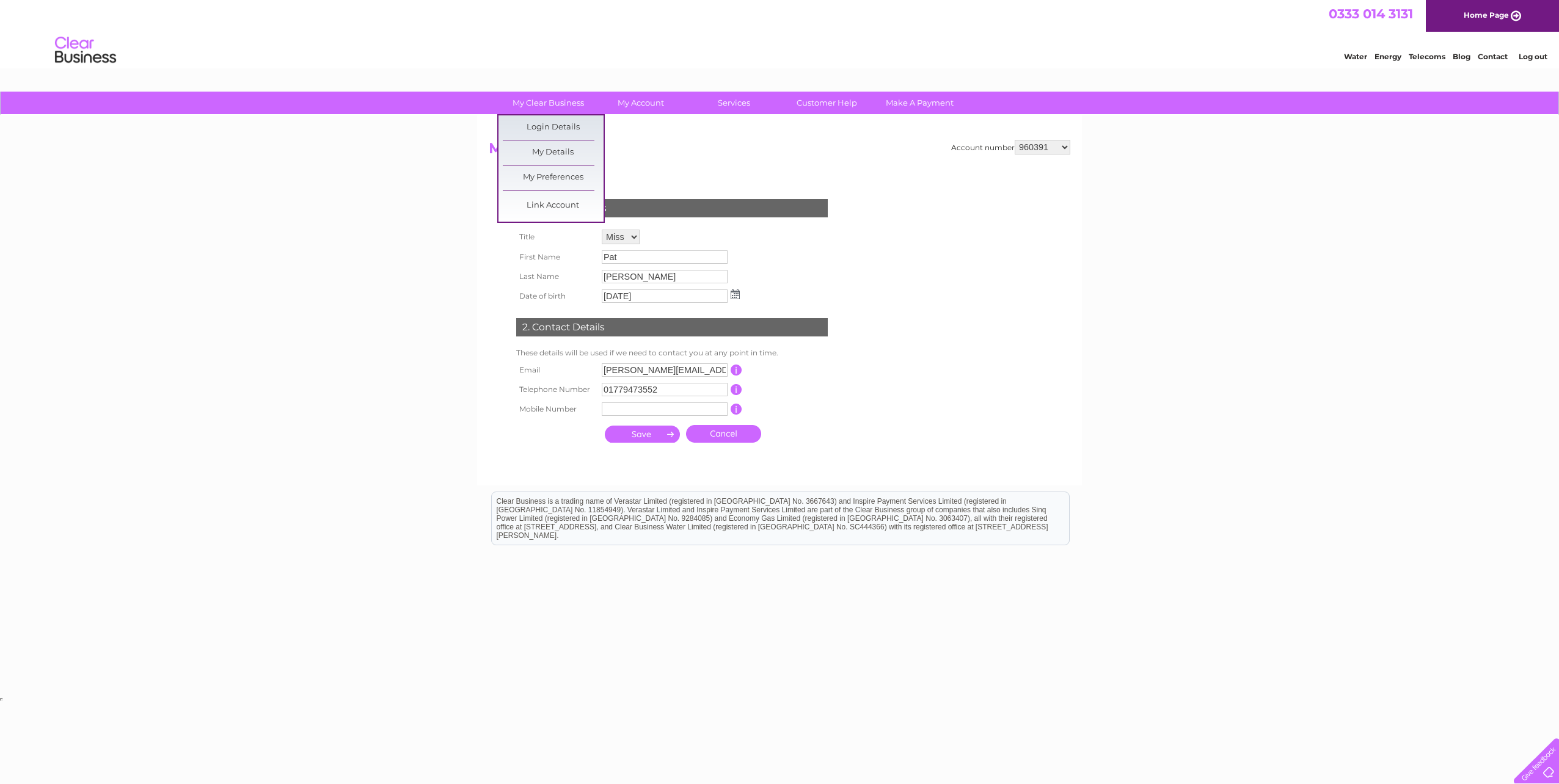
click at [552, 102] on link "My Clear Business" at bounding box center [548, 102] width 101 height 23
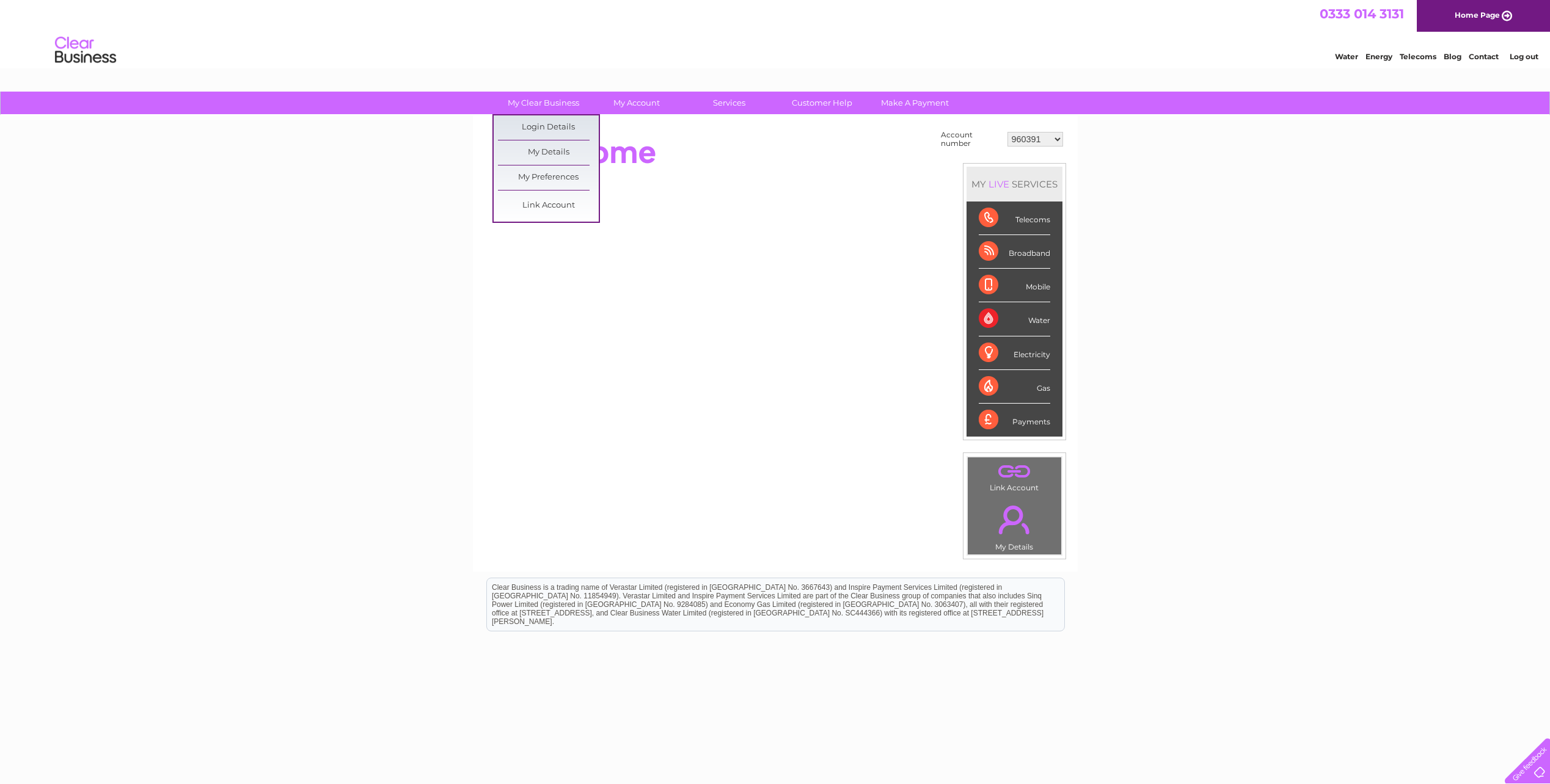
click at [535, 201] on link "Link Account" at bounding box center [548, 206] width 101 height 25
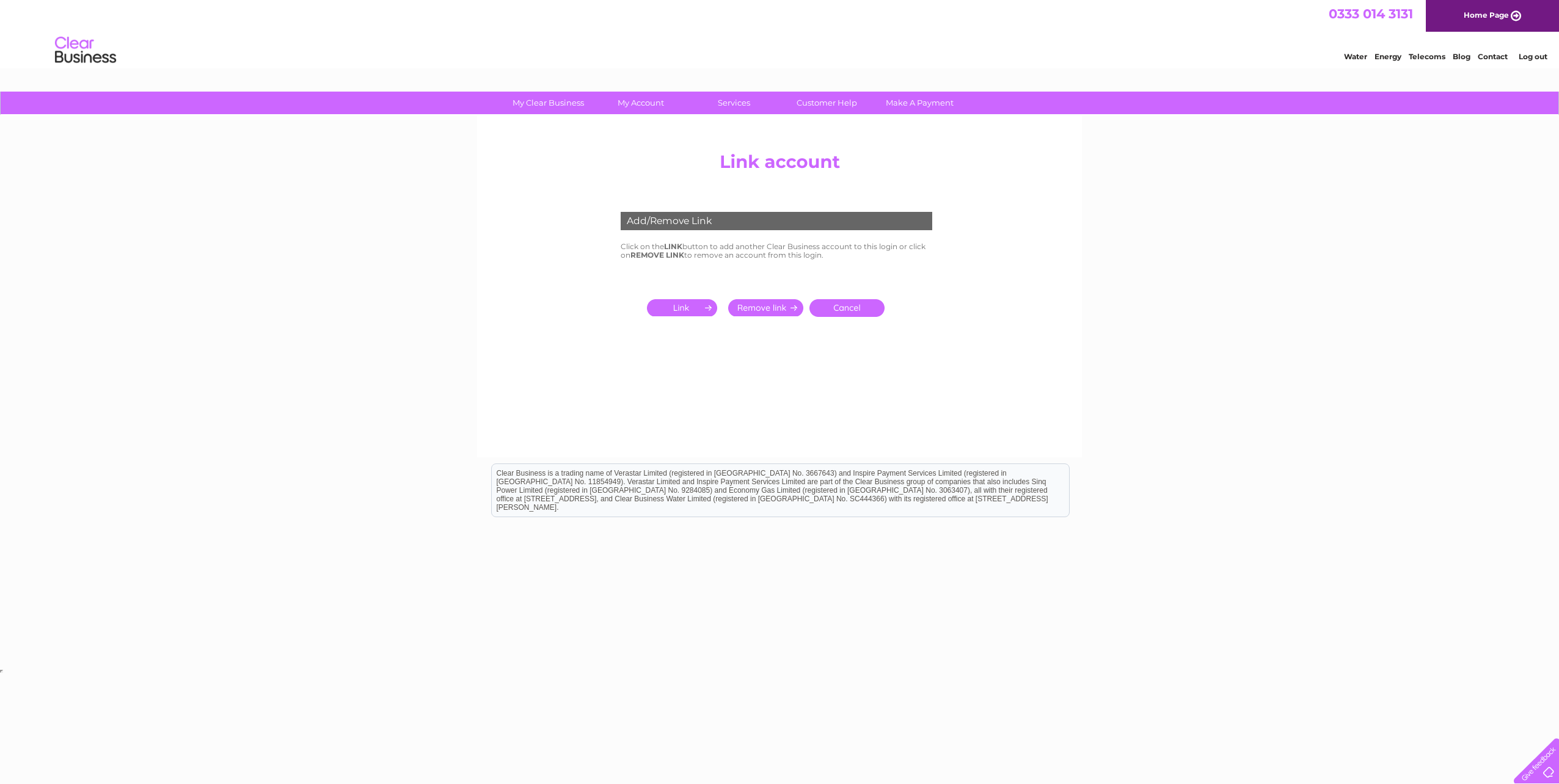
click at [925, 102] on link "Make A Payment" at bounding box center [919, 102] width 101 height 23
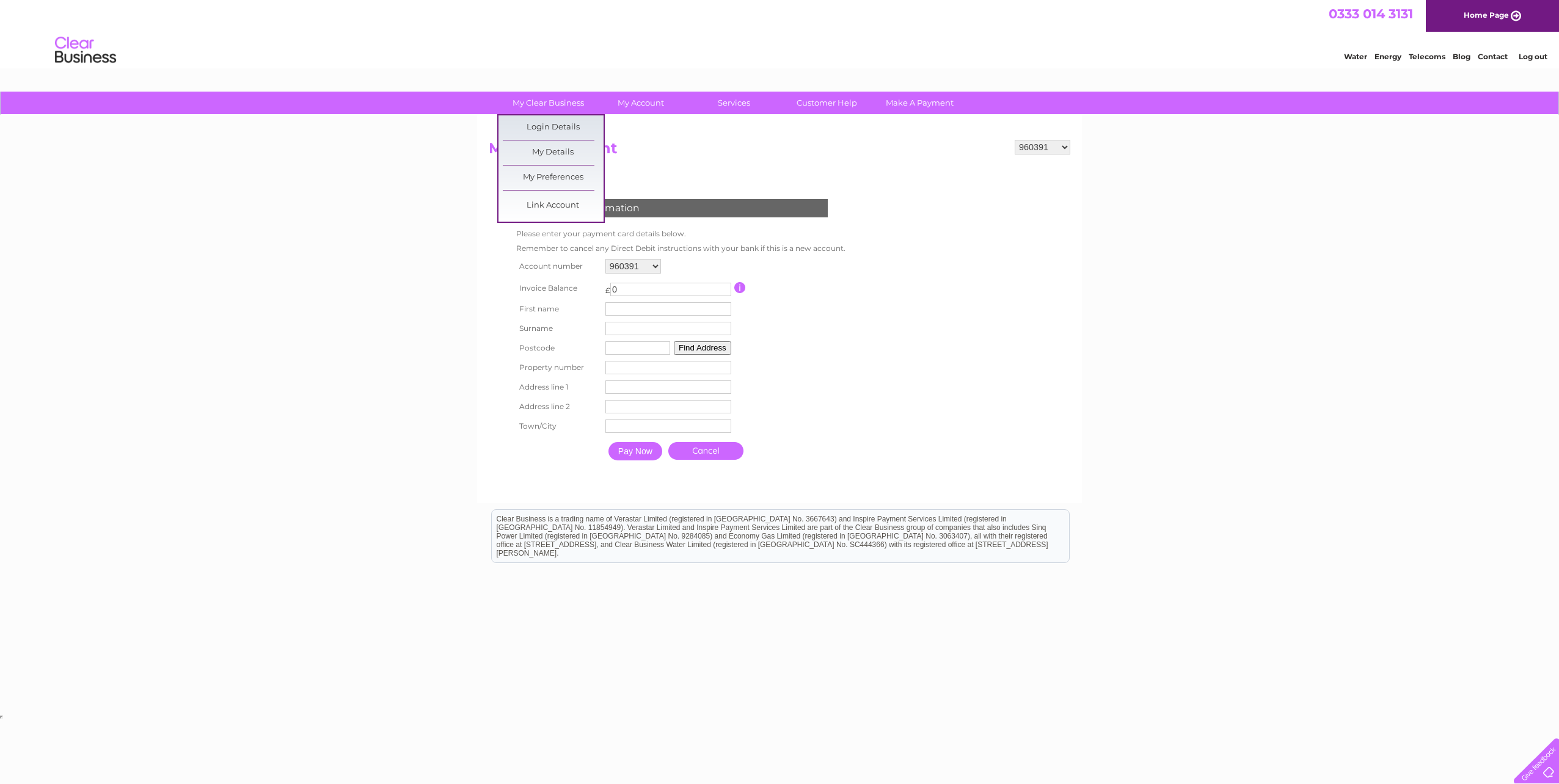
click at [544, 104] on link "My Clear Business" at bounding box center [548, 102] width 101 height 23
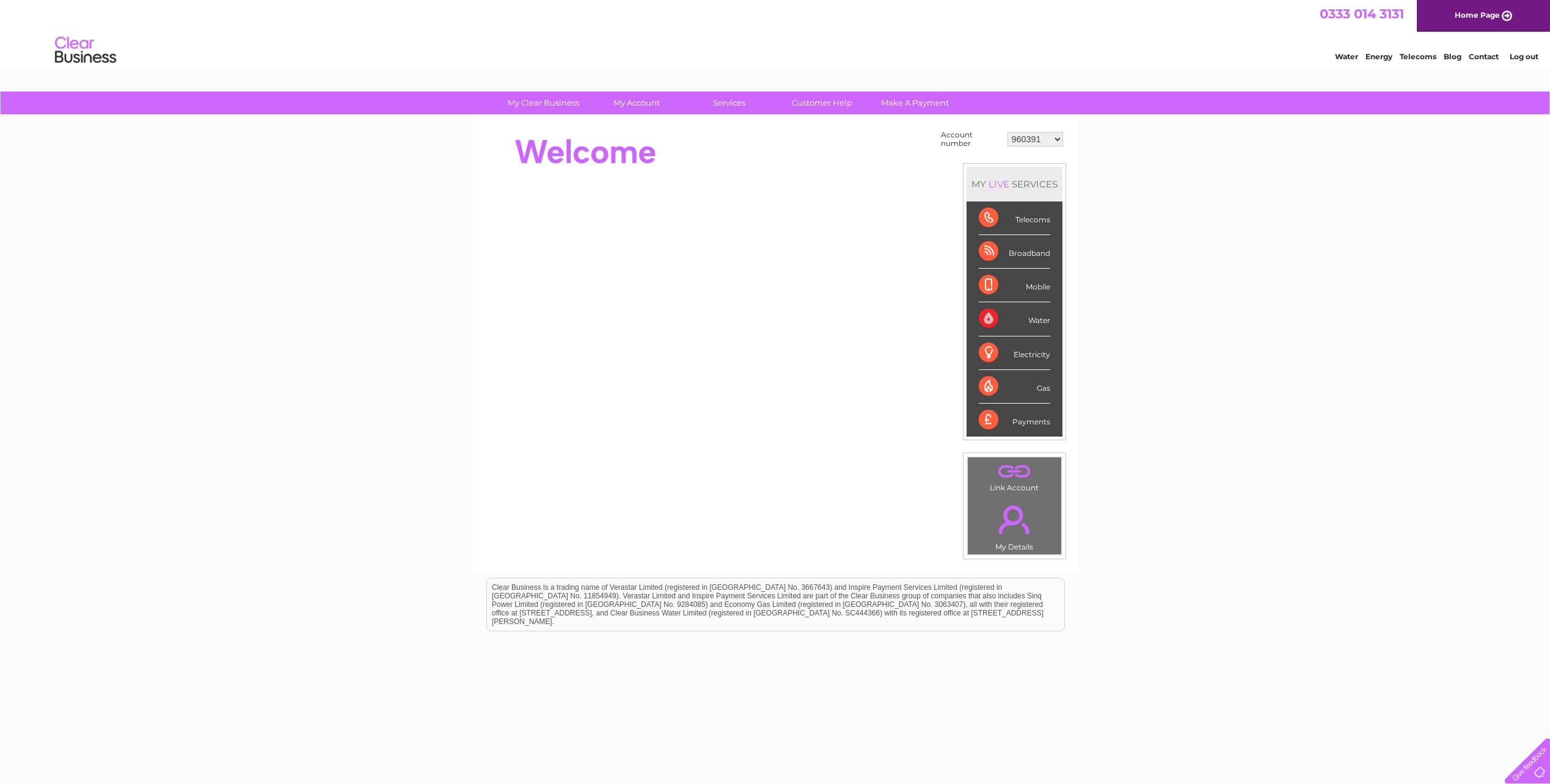
click at [1056, 140] on select "960391 966866 970106 30322560" at bounding box center [1035, 140] width 55 height 15
select select "30322560"
click at [1008, 132] on select "960391 966866 970106 30322560" at bounding box center [1035, 140] width 55 height 15
click at [630, 125] on link "Bills and Payments" at bounding box center [641, 128] width 101 height 25
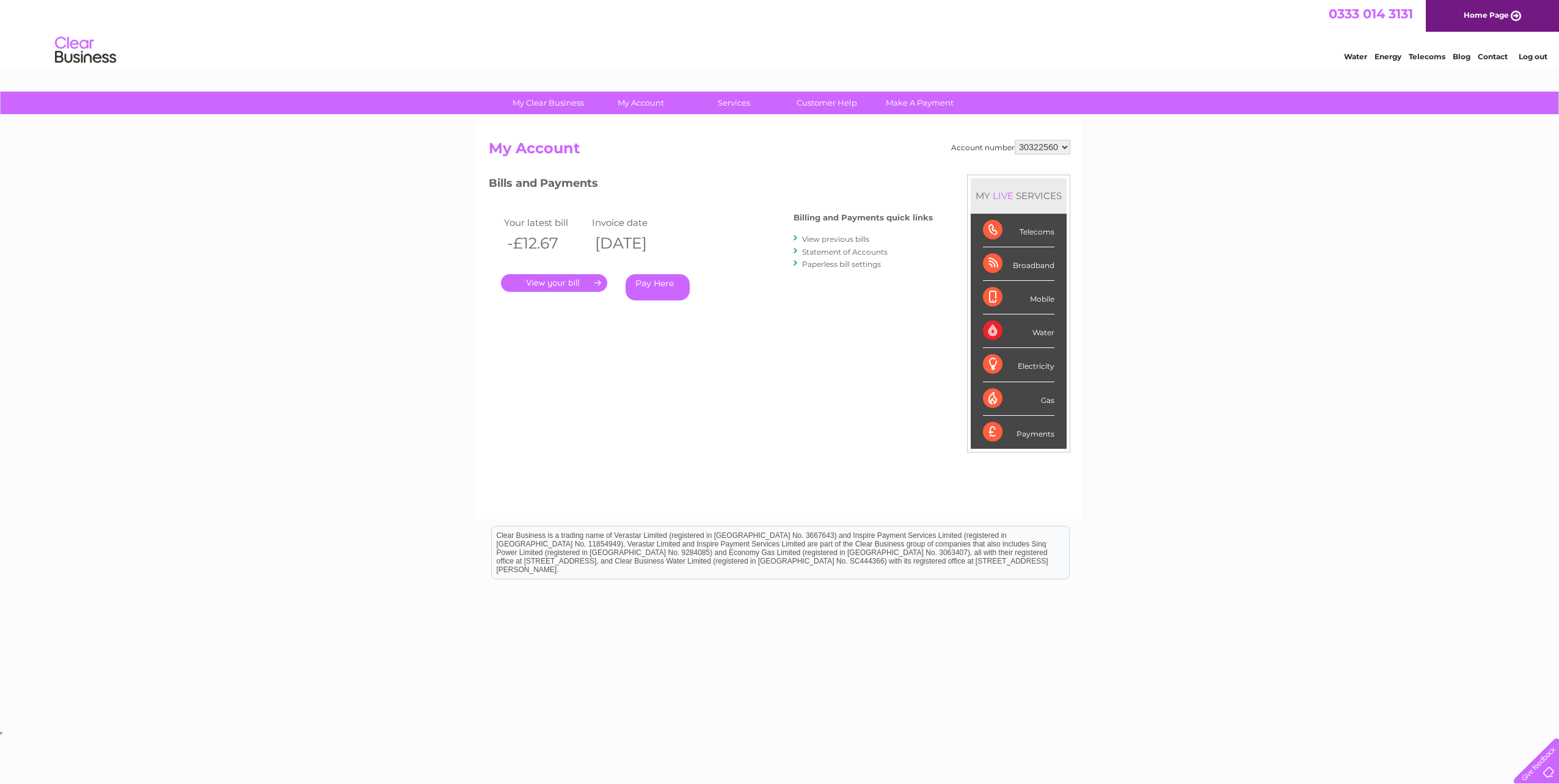
click at [831, 253] on link "Statement of Accounts" at bounding box center [845, 251] width 86 height 9
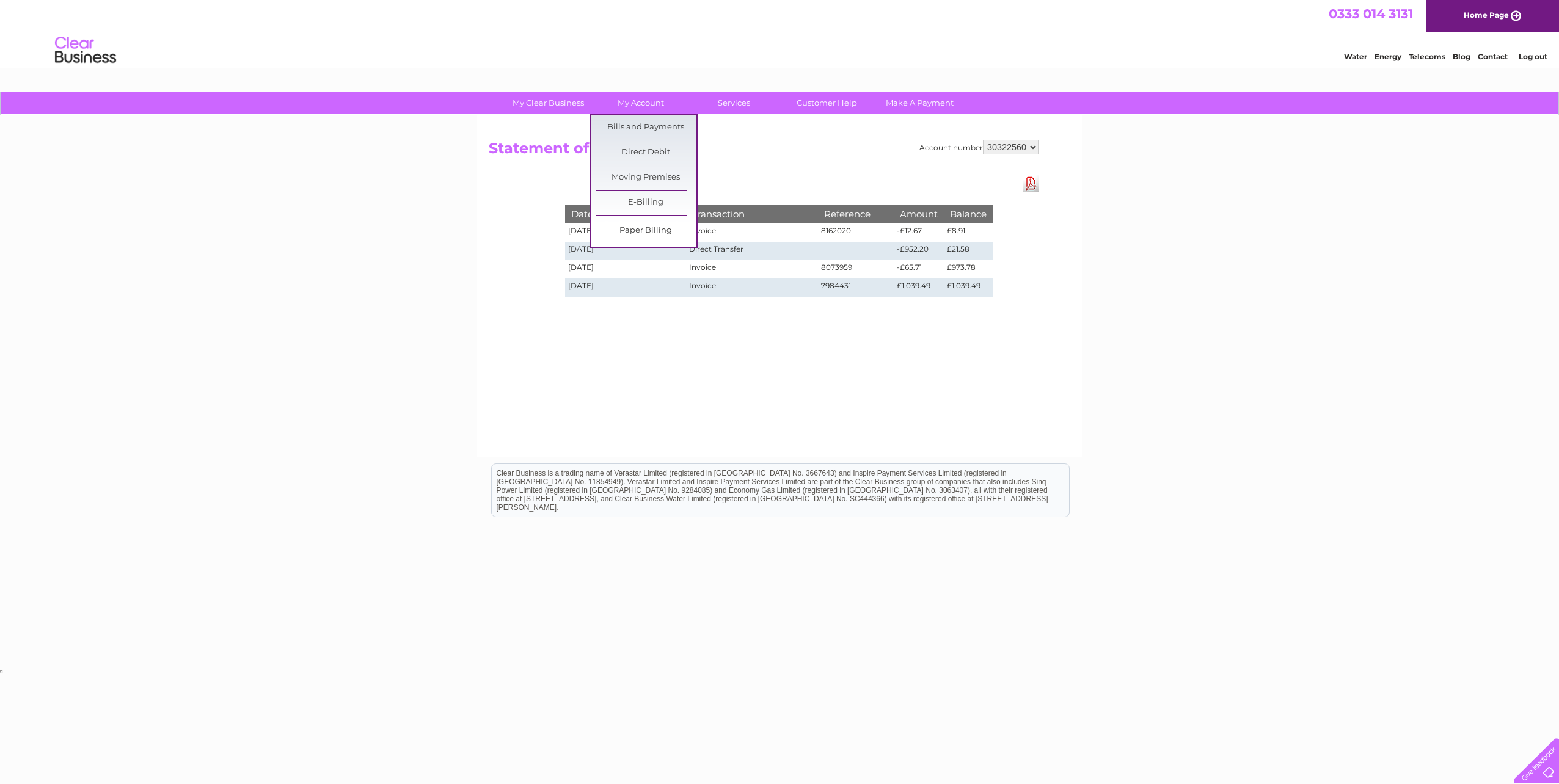
click at [648, 130] on link "Bills and Payments" at bounding box center [646, 128] width 101 height 25
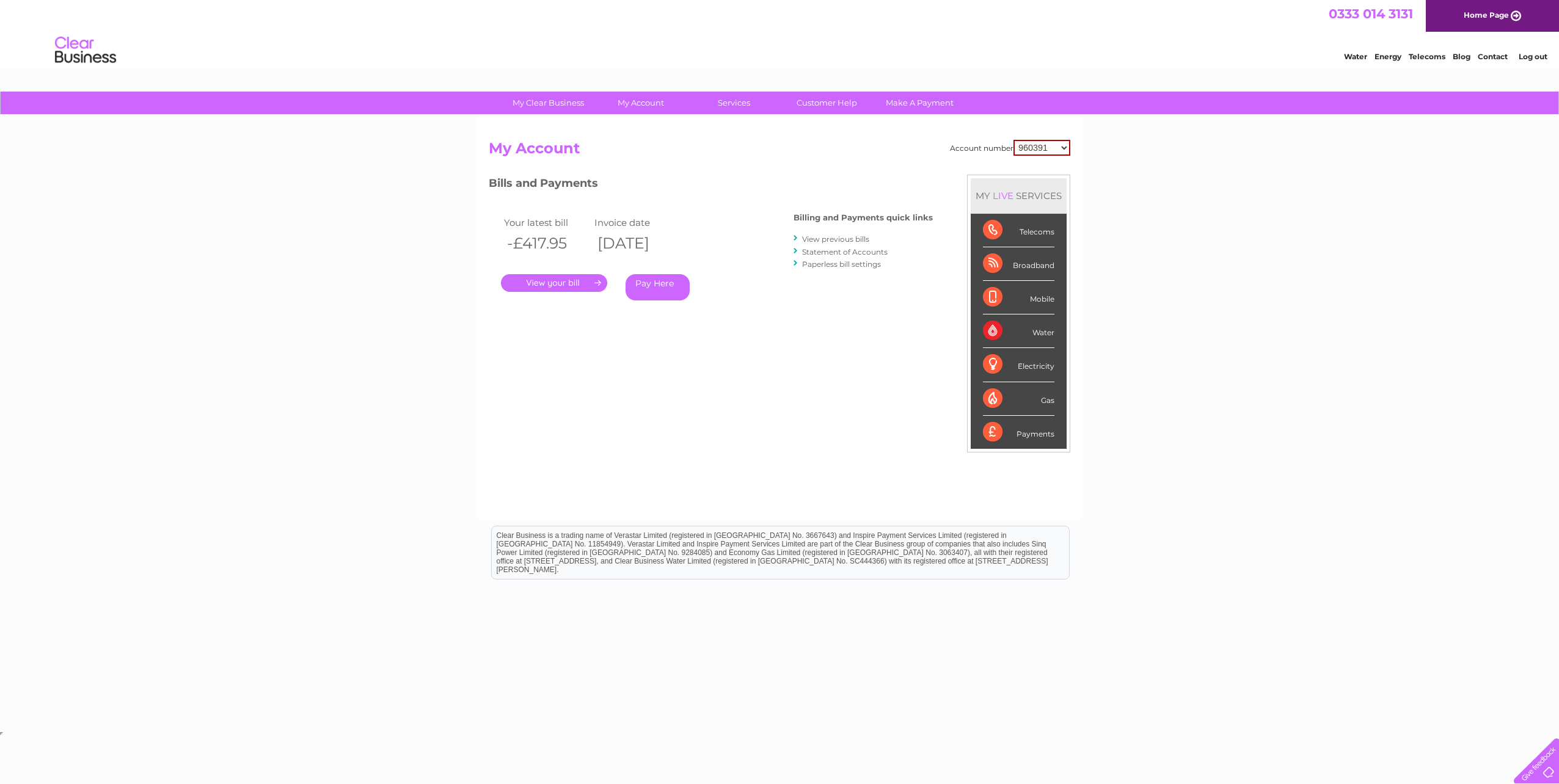
click at [1052, 144] on select "960391 966866 970106 30322560" at bounding box center [1042, 147] width 57 height 16
select select "30322560"
click at [1013, 140] on select "960391 966866 970106 30322560" at bounding box center [1042, 147] width 57 height 16
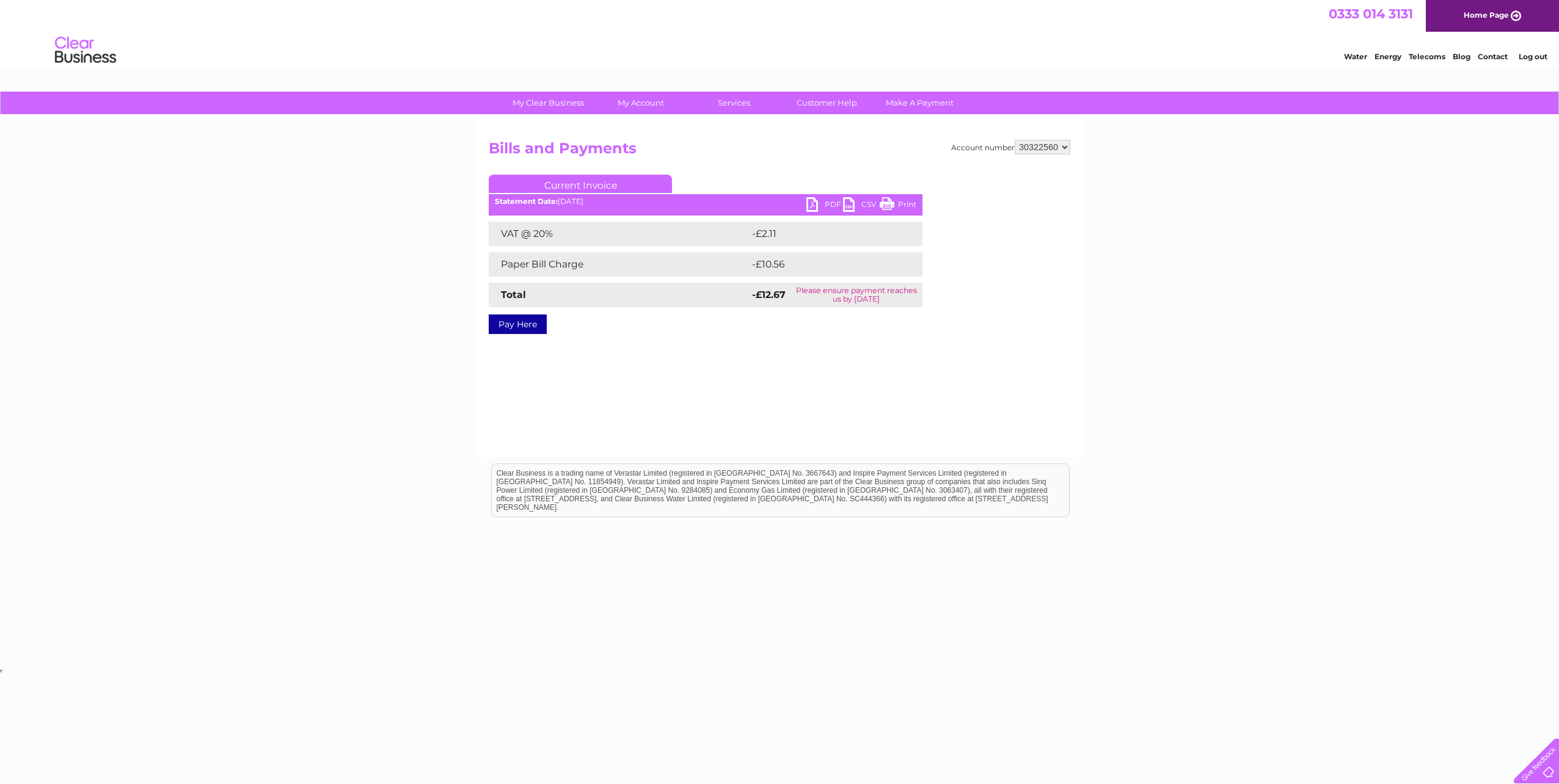
click at [828, 205] on link "PDF" at bounding box center [825, 206] width 36 height 17
click at [1062, 142] on select "960391 966866 970106 30322560" at bounding box center [1042, 147] width 55 height 15
select select "966866"
click at [1015, 140] on select "960391 966866 970106 30322560" at bounding box center [1042, 147] width 55 height 15
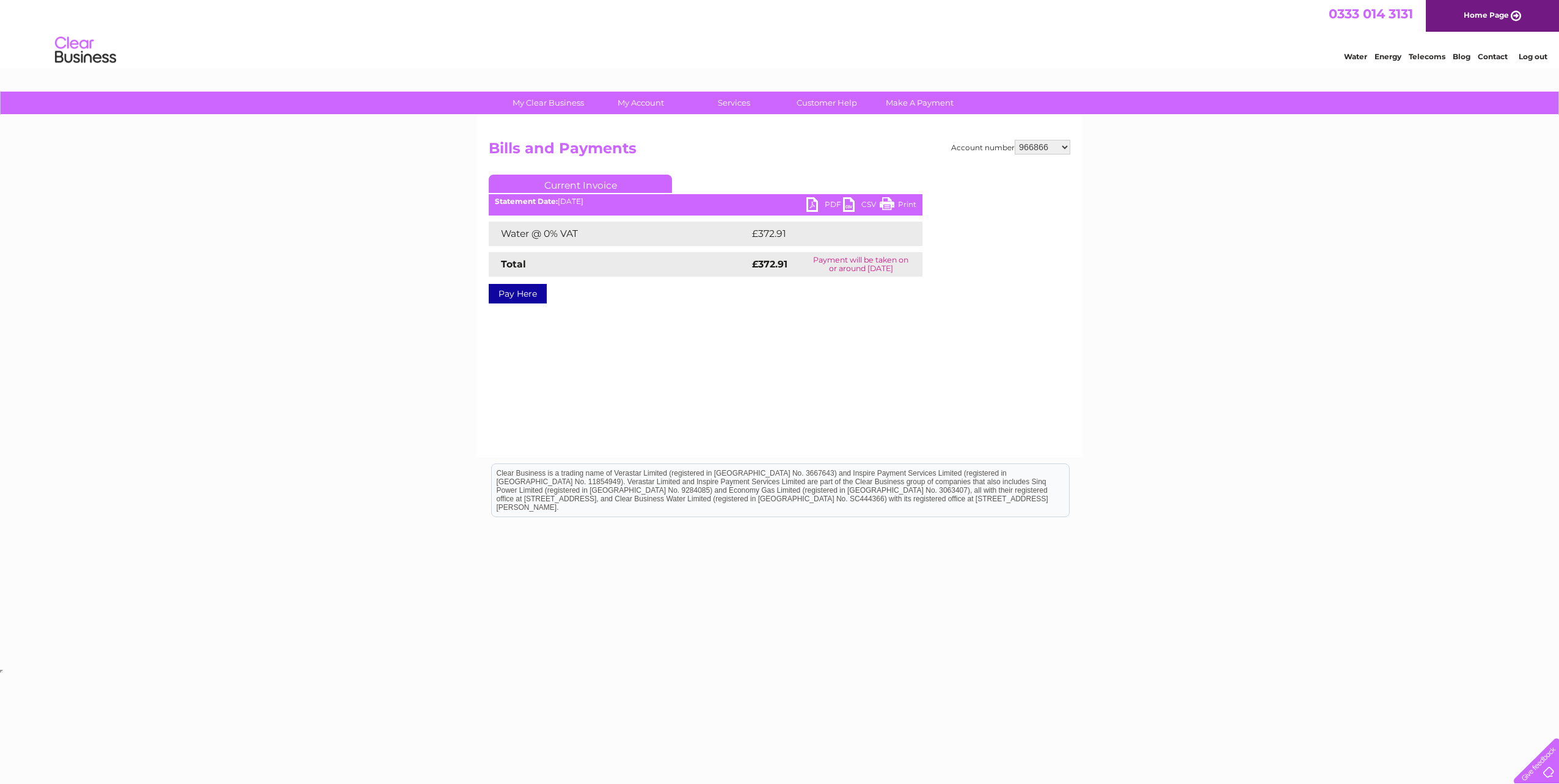
click at [1032, 153] on select "960391 966866 970106 30322560" at bounding box center [1042, 147] width 55 height 15
select select "30322560"
click at [1015, 140] on select "960391 966866 970106 30322560" at bounding box center [1042, 147] width 55 height 15
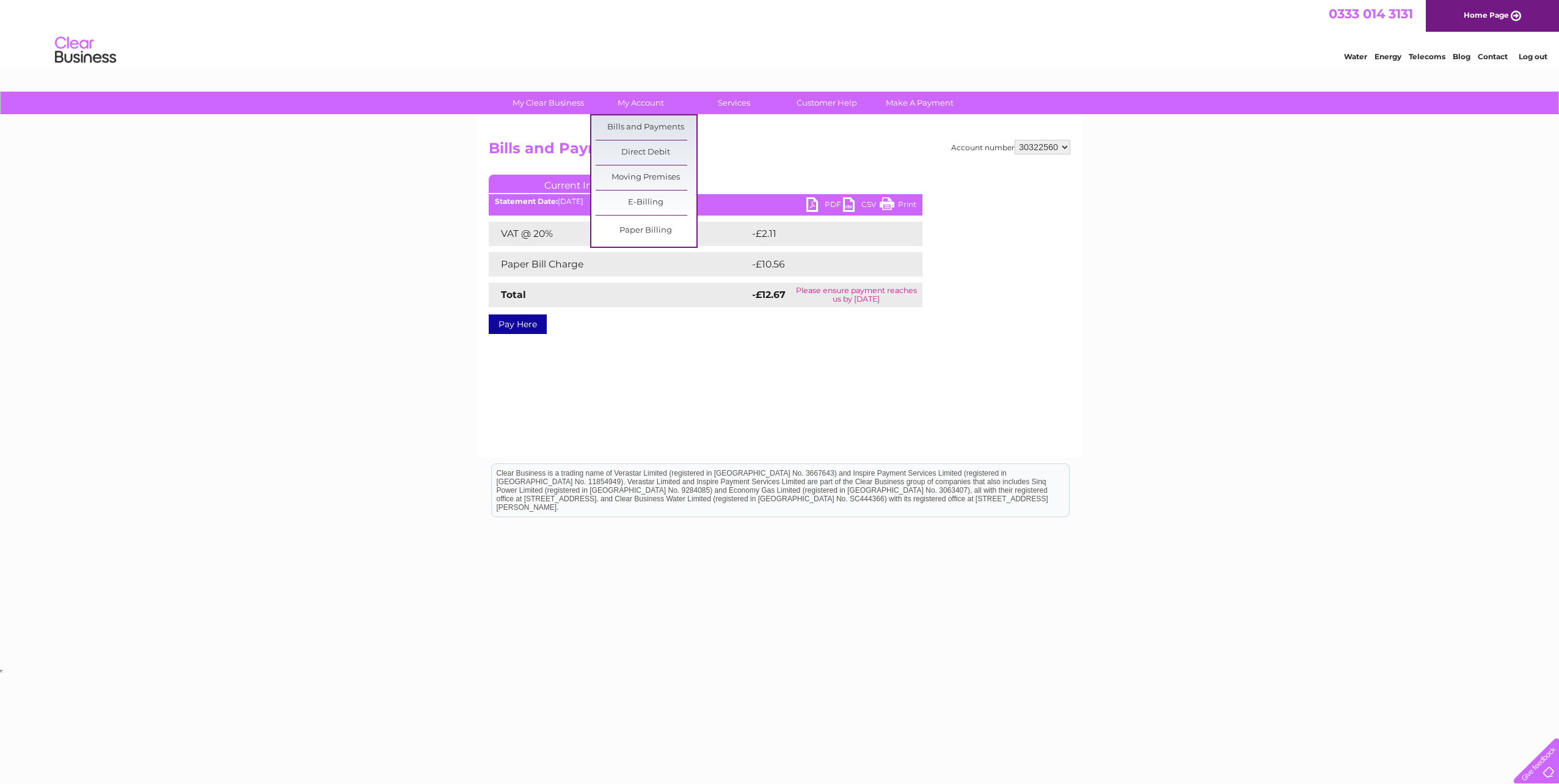
click at [634, 128] on link "Bills and Payments" at bounding box center [646, 128] width 101 height 25
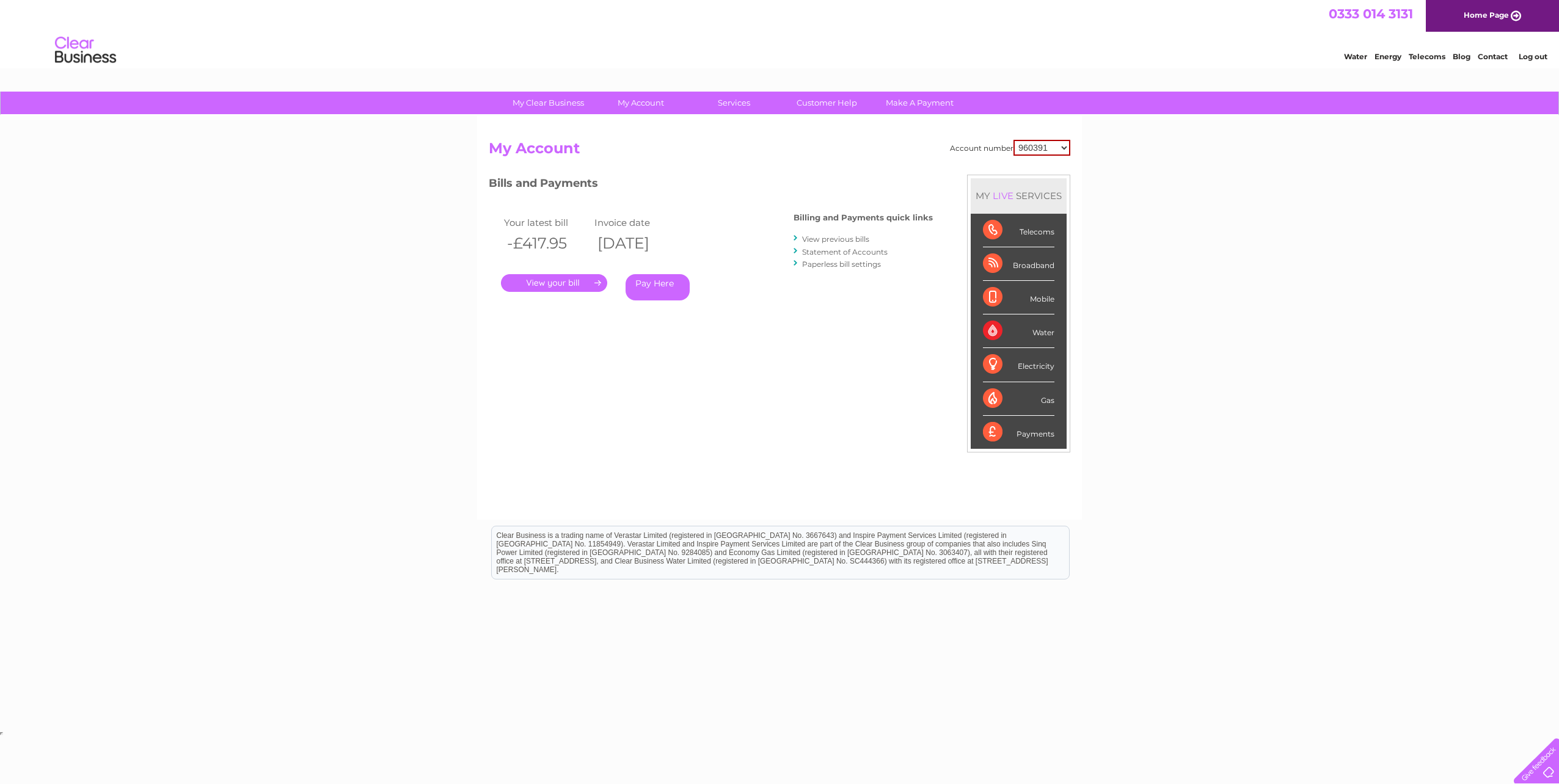
drag, startPoint x: 0, startPoint y: 0, endPoint x: 1053, endPoint y: 148, distance: 1063.3
click at [1053, 148] on select "960391 966866 970106 30322560" at bounding box center [1042, 147] width 57 height 16
select select "30322560"
click at [1013, 140] on select "960391 966866 970106 30322560" at bounding box center [1042, 147] width 57 height 16
click at [837, 242] on link "View previous bills" at bounding box center [836, 239] width 67 height 9
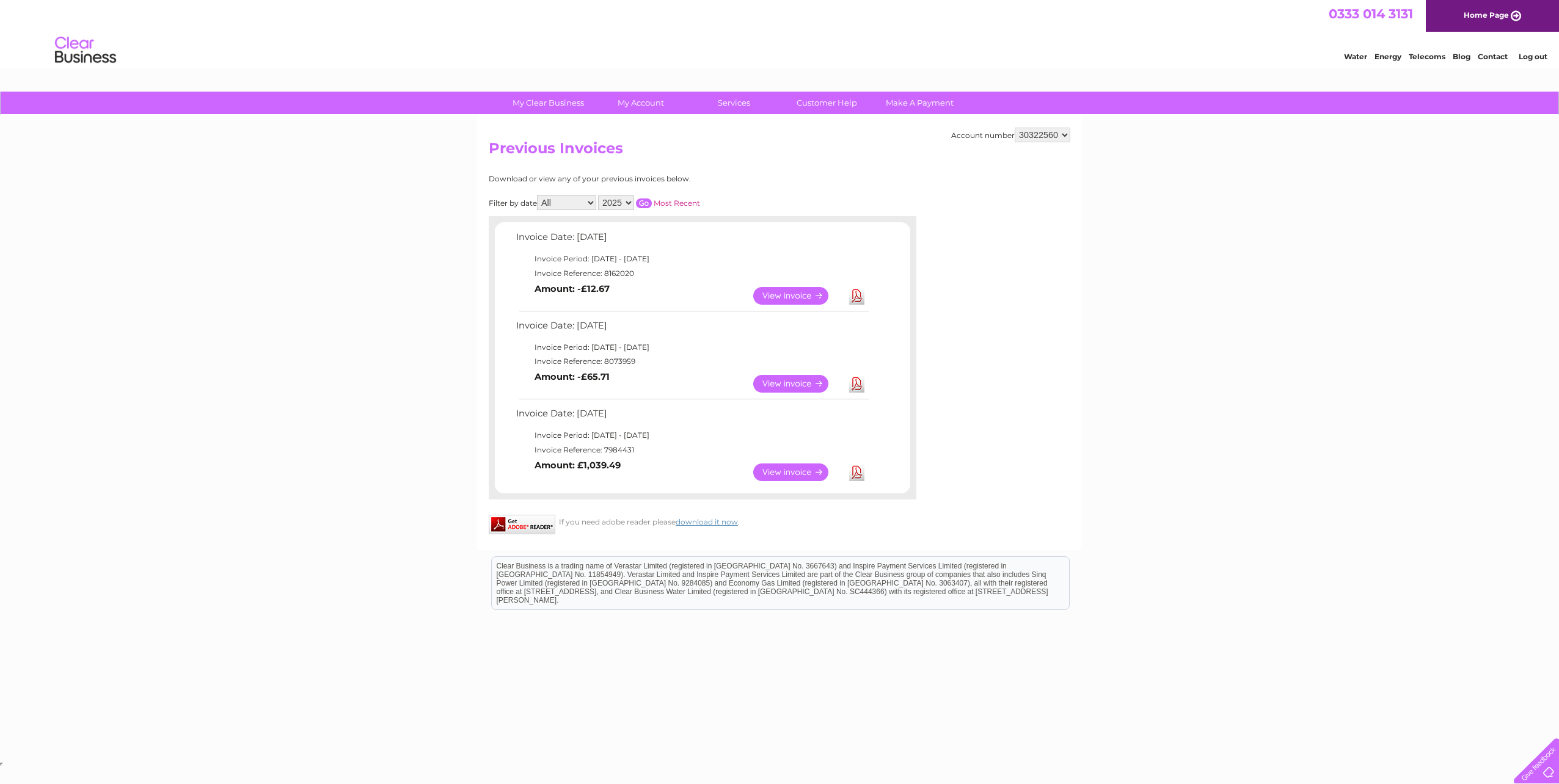
click at [802, 473] on link "View" at bounding box center [798, 472] width 90 height 17
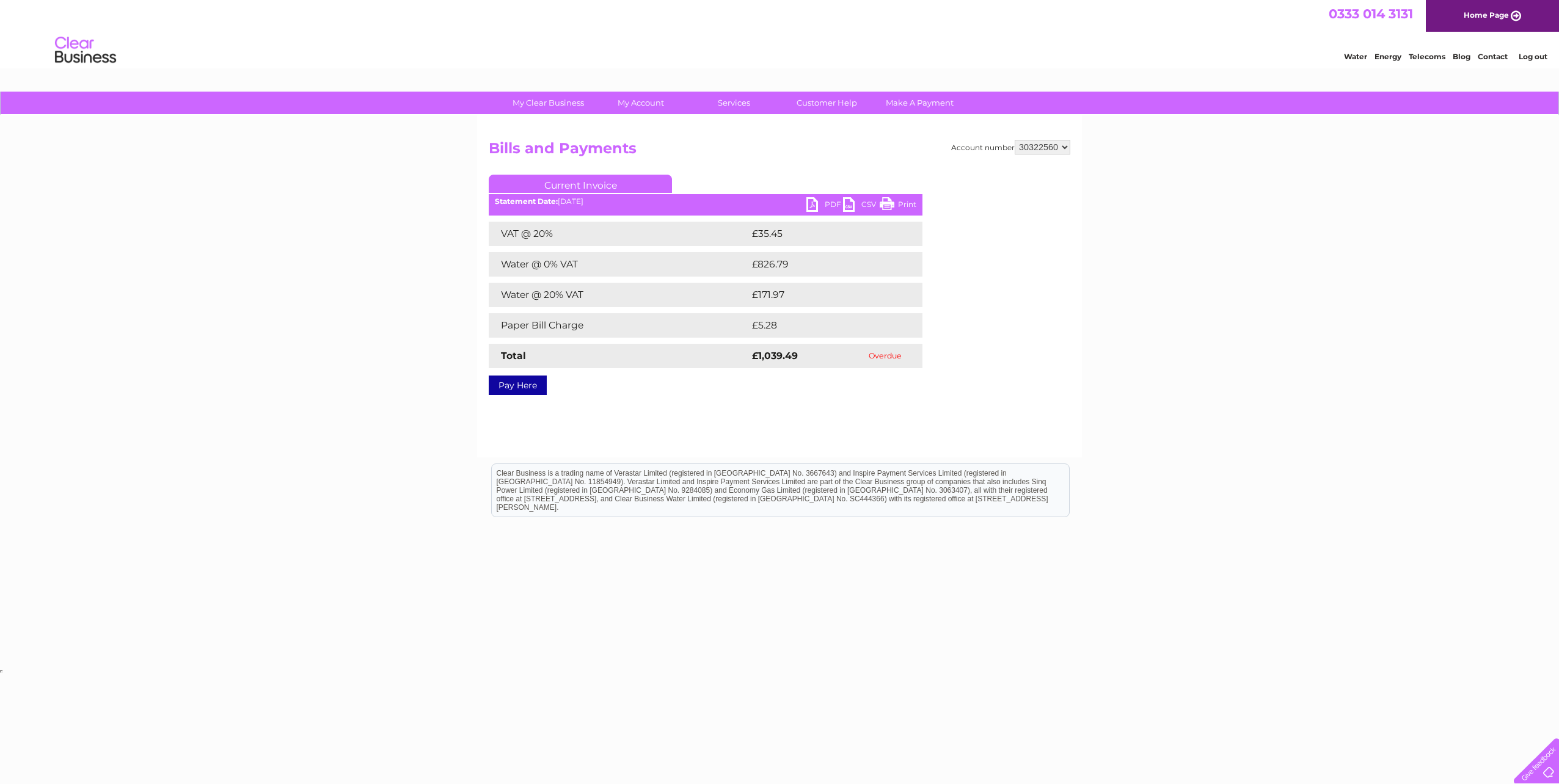
click at [820, 203] on link "PDF" at bounding box center [825, 206] width 36 height 17
click at [638, 121] on link "Bills and Payments" at bounding box center [646, 128] width 101 height 25
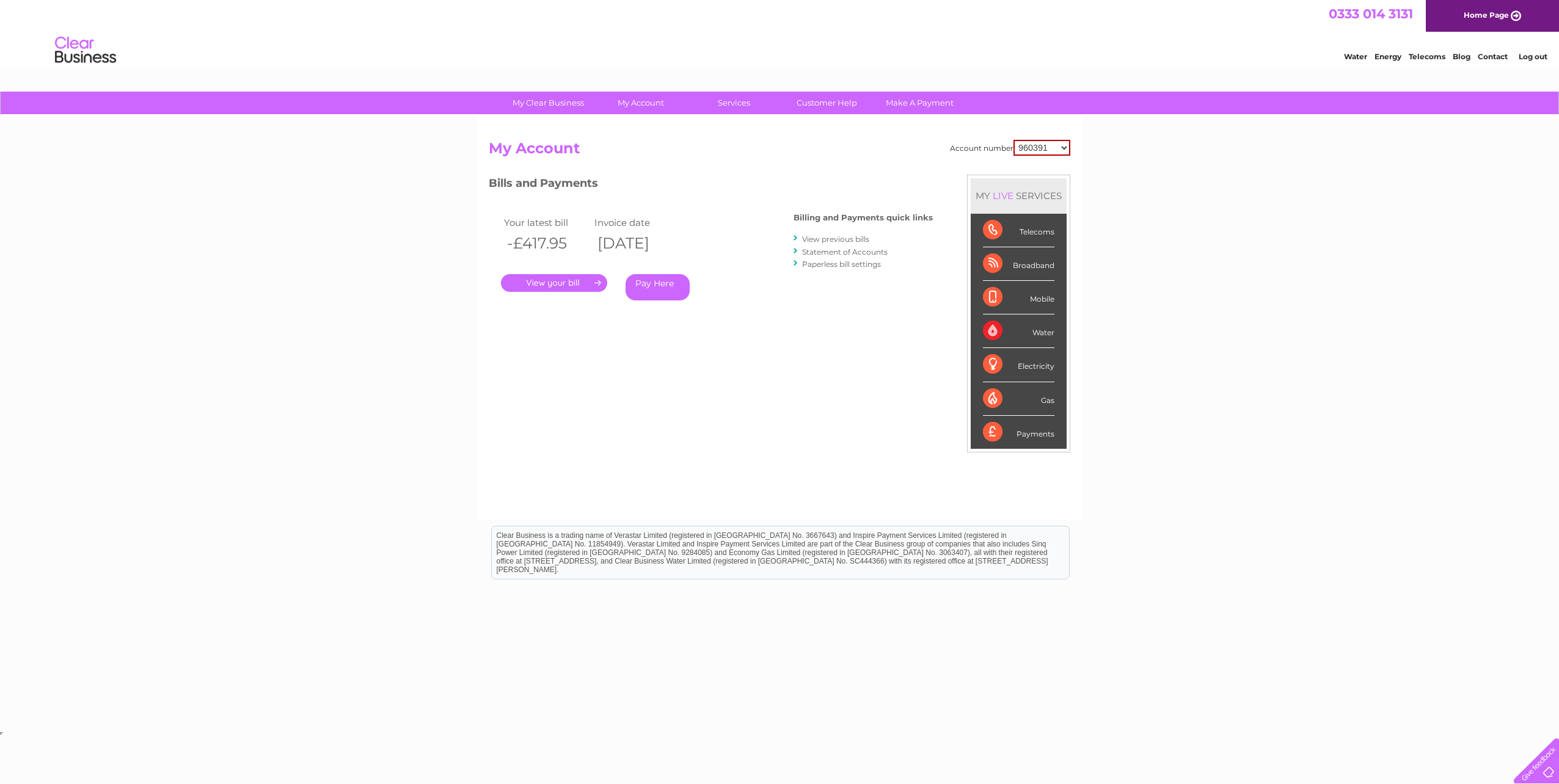
drag, startPoint x: 0, startPoint y: 0, endPoint x: 1044, endPoint y: 145, distance: 1054.0
click at [1044, 145] on select "960391 966866 970106 30322560" at bounding box center [1042, 147] width 57 height 16
select select "30322560"
click at [1013, 140] on select "960391 966866 970106 30322560" at bounding box center [1042, 147] width 57 height 16
click at [853, 238] on link "View previous bills" at bounding box center [836, 239] width 67 height 9
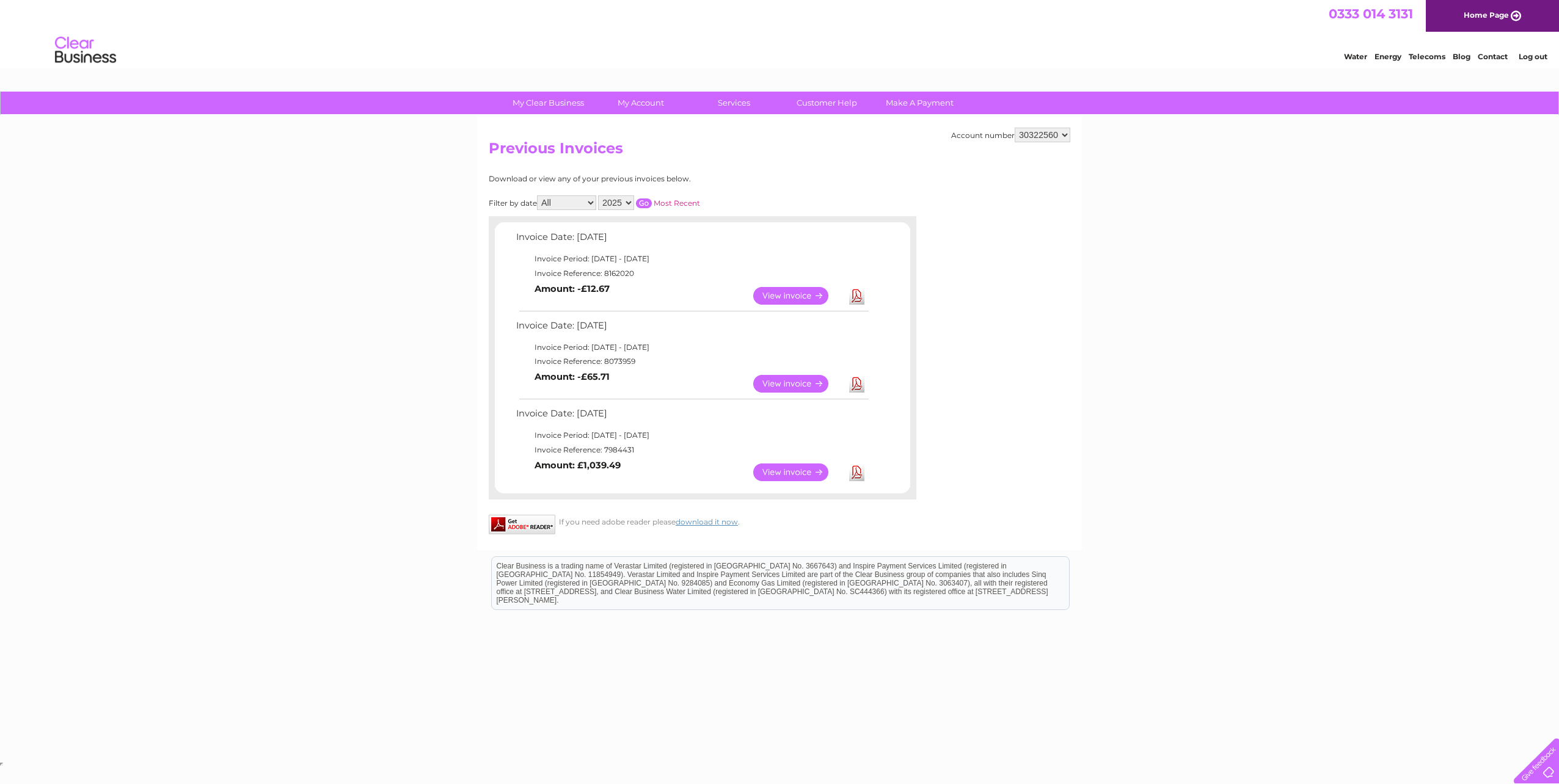
click at [804, 386] on link "View" at bounding box center [798, 384] width 90 height 17
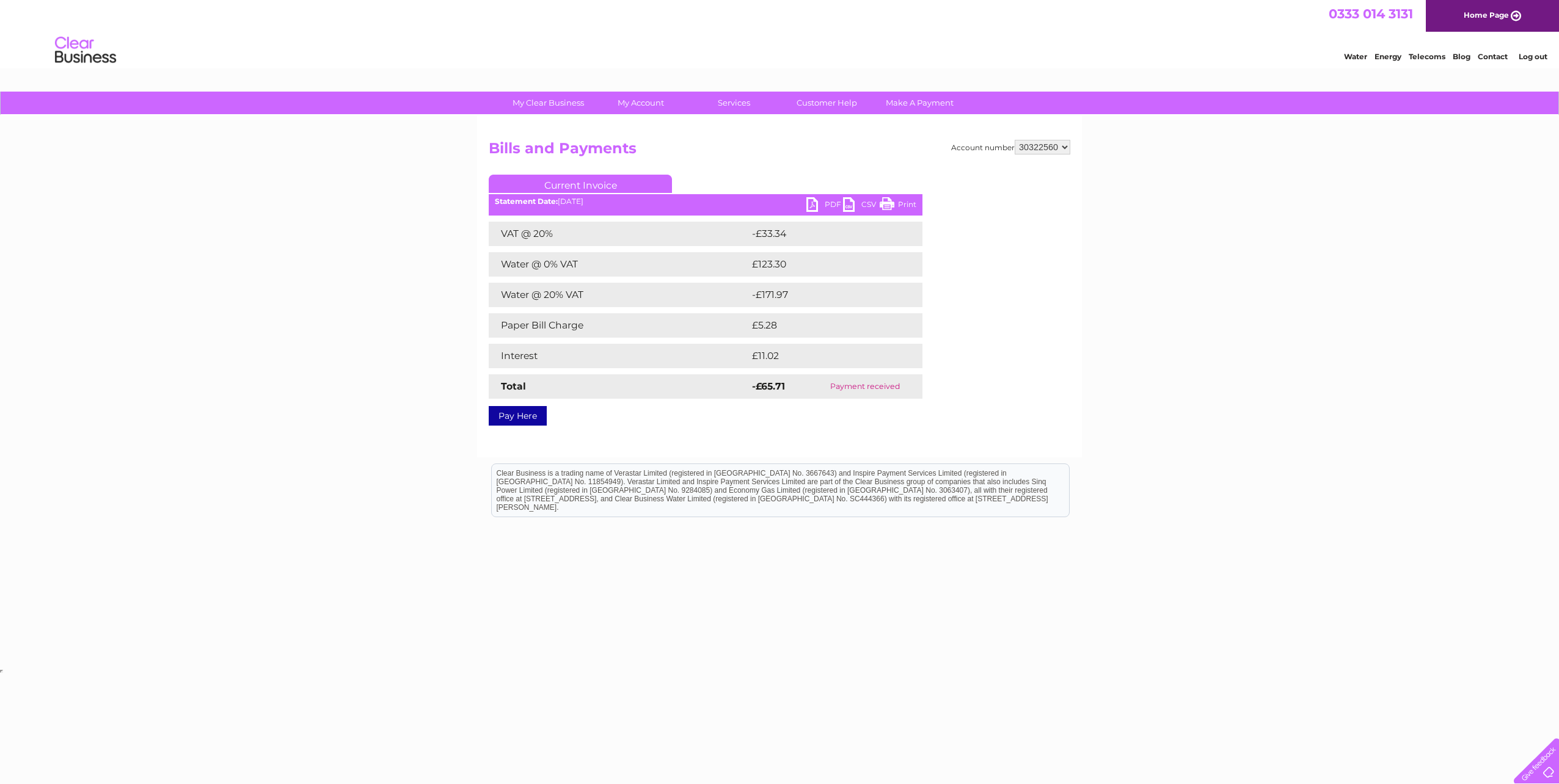
click at [823, 208] on link "PDF" at bounding box center [825, 206] width 36 height 17
click at [1049, 151] on select "960391 966866 970106 30322560" at bounding box center [1042, 147] width 55 height 15
select select "966866"
click at [1015, 140] on select "960391 966866 970106 30322560" at bounding box center [1042, 147] width 55 height 15
